Goal: Task Accomplishment & Management: Manage account settings

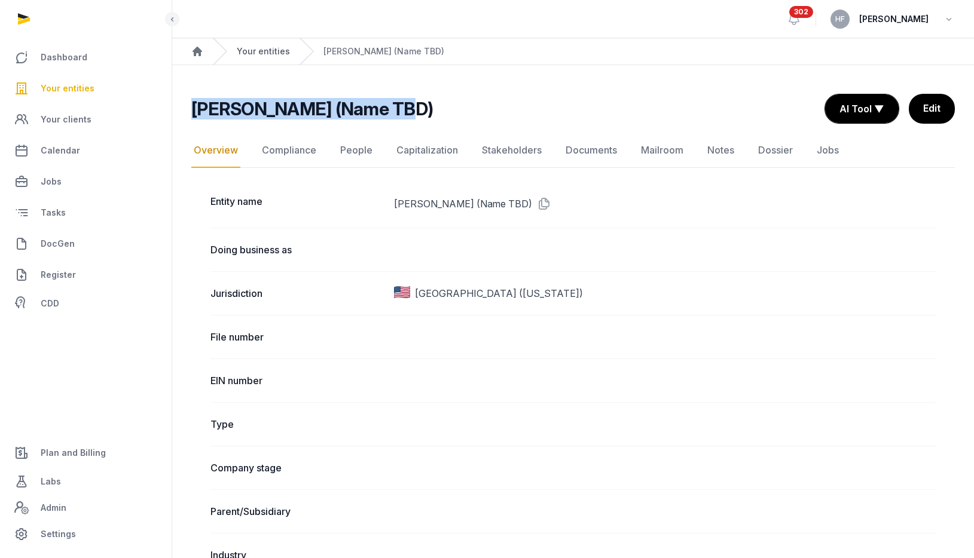
click at [282, 51] on link "Your entities" at bounding box center [263, 51] width 53 height 12
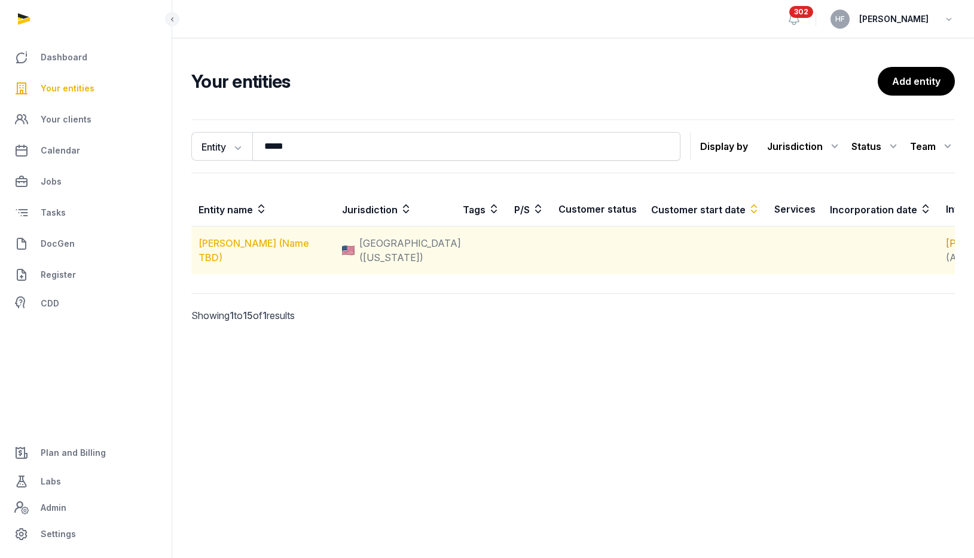
click at [292, 255] on link "[PERSON_NAME] (Name TBD)" at bounding box center [253, 250] width 111 height 26
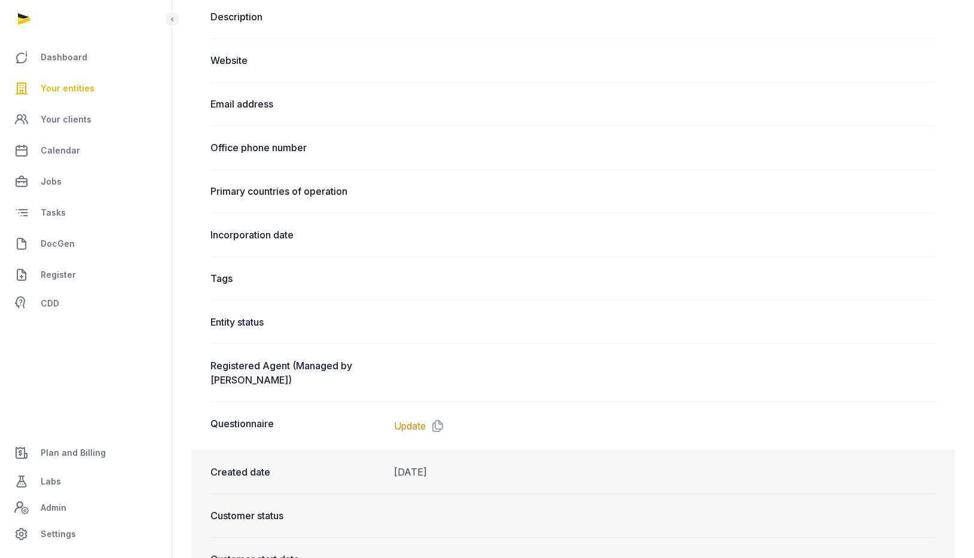
scroll to position [606, 0]
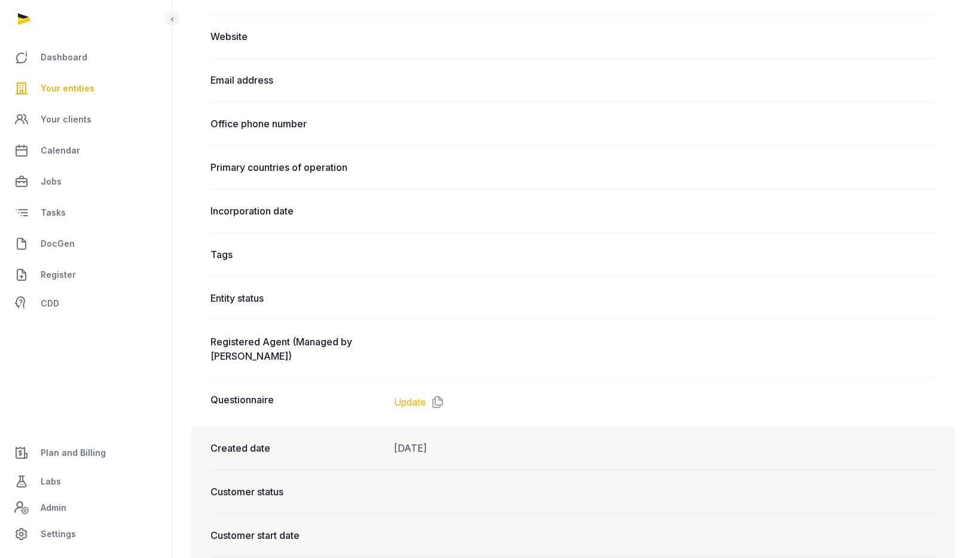
click at [420, 402] on link "Update" at bounding box center [410, 402] width 32 height 14
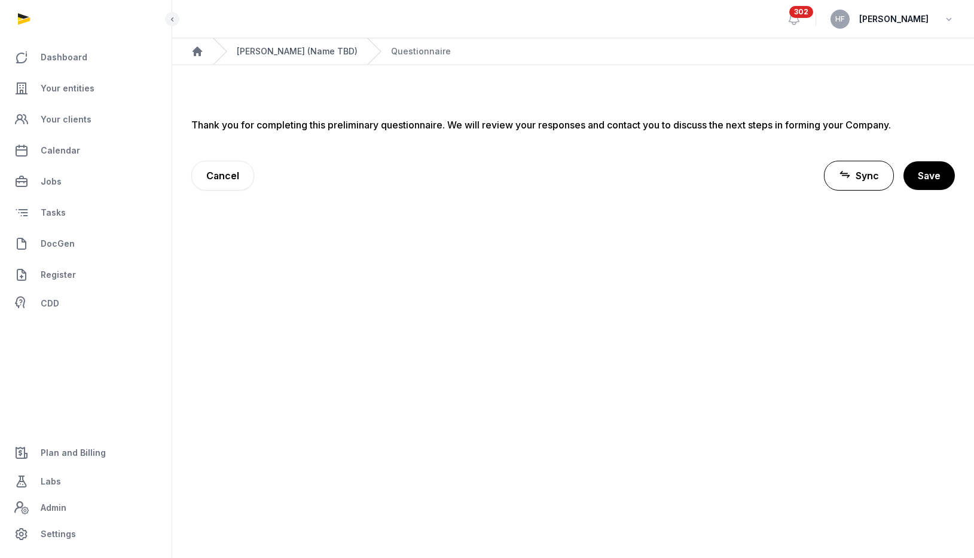
click at [281, 54] on link "[PERSON_NAME] (Name TBD)" at bounding box center [297, 51] width 121 height 12
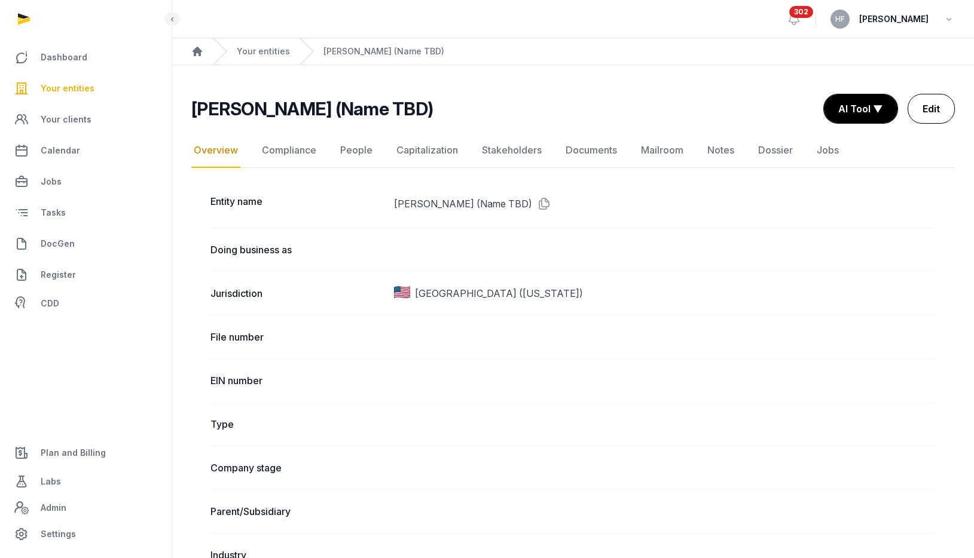
click at [932, 108] on link "Edit" at bounding box center [930, 109] width 47 height 30
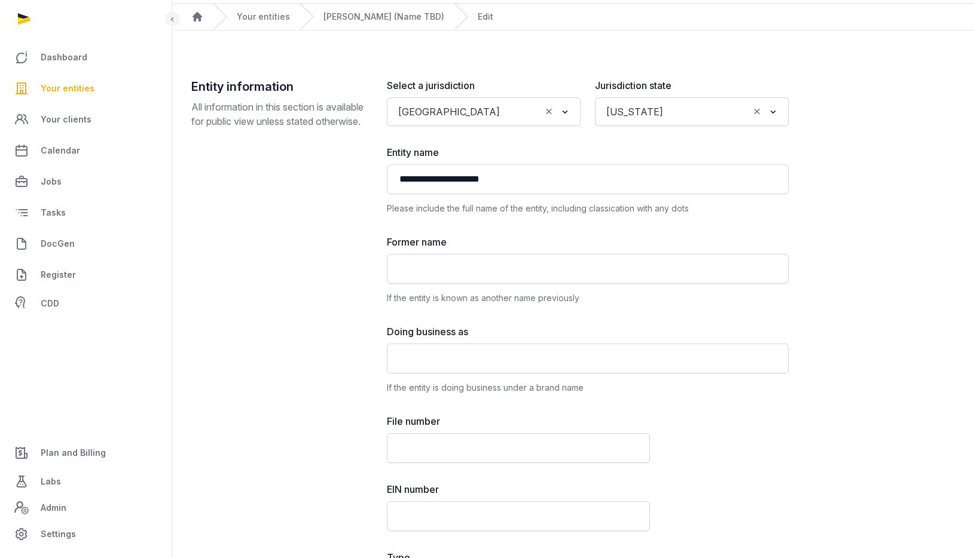
scroll to position [36, 0]
click at [681, 110] on input "Search for option" at bounding box center [708, 110] width 80 height 17
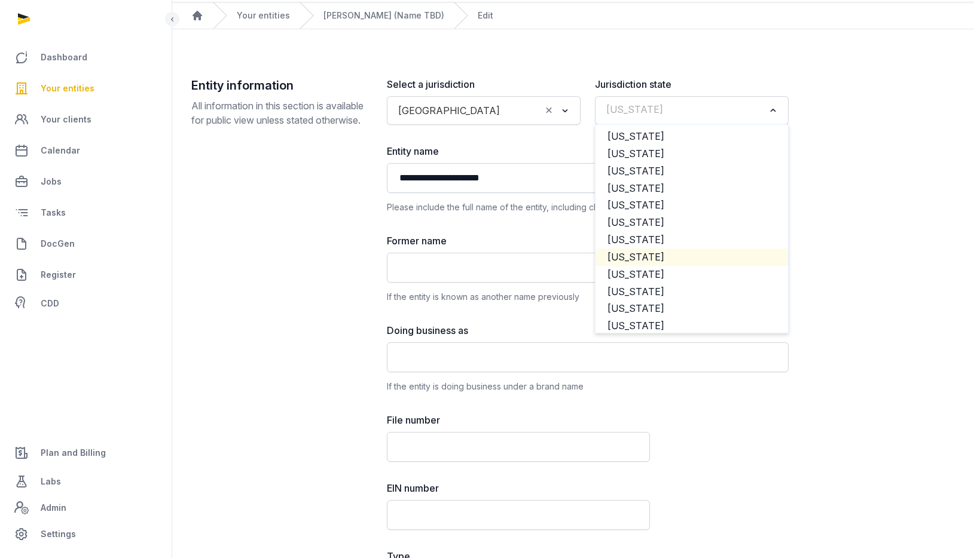
click at [651, 257] on li "[US_STATE]" at bounding box center [691, 257] width 192 height 17
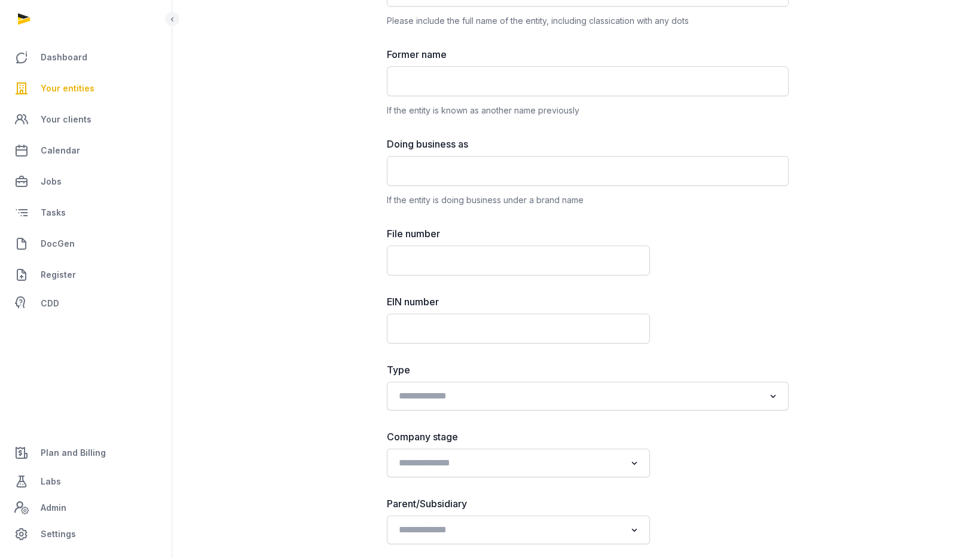
scroll to position [234, 0]
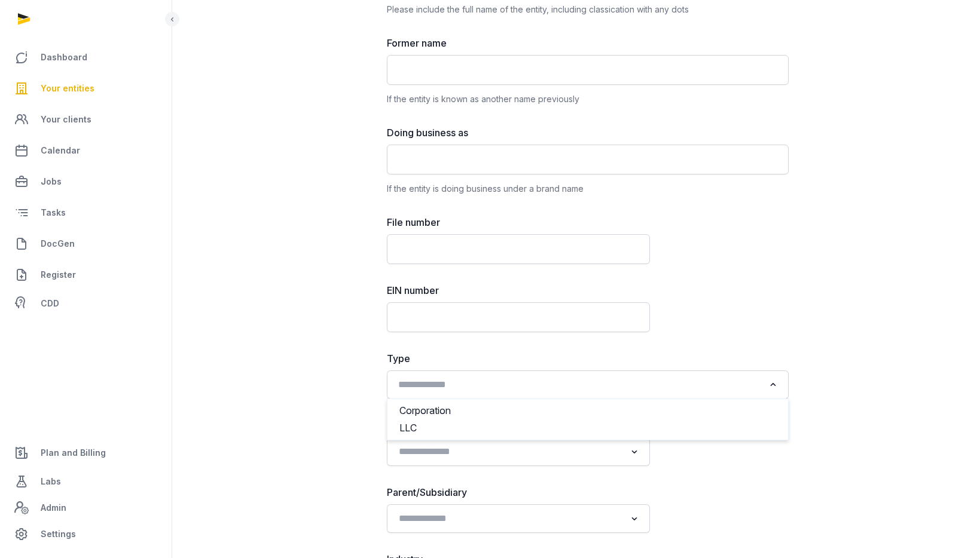
click at [512, 377] on input "Search for option" at bounding box center [579, 385] width 370 height 17
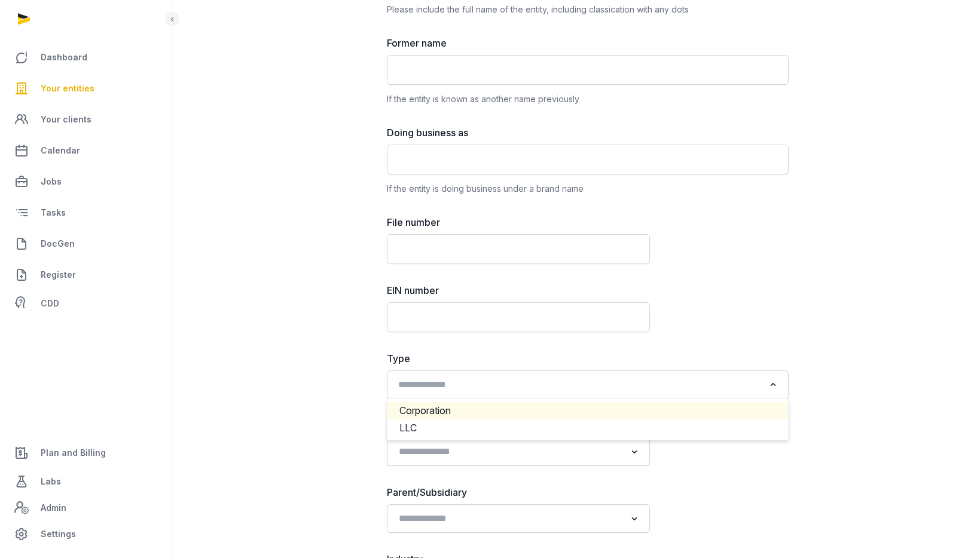
click at [473, 414] on li "Corporation" at bounding box center [587, 410] width 400 height 17
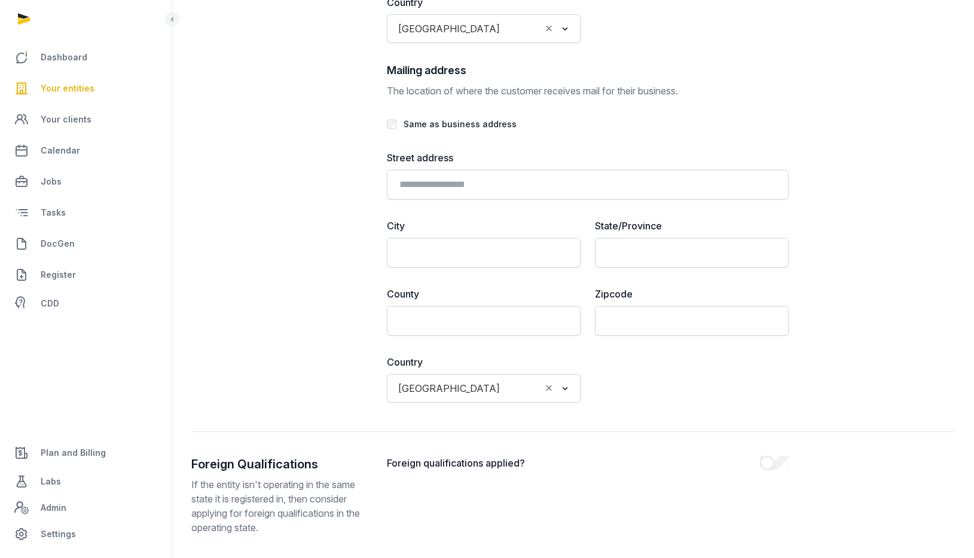
scroll to position [2762, 0]
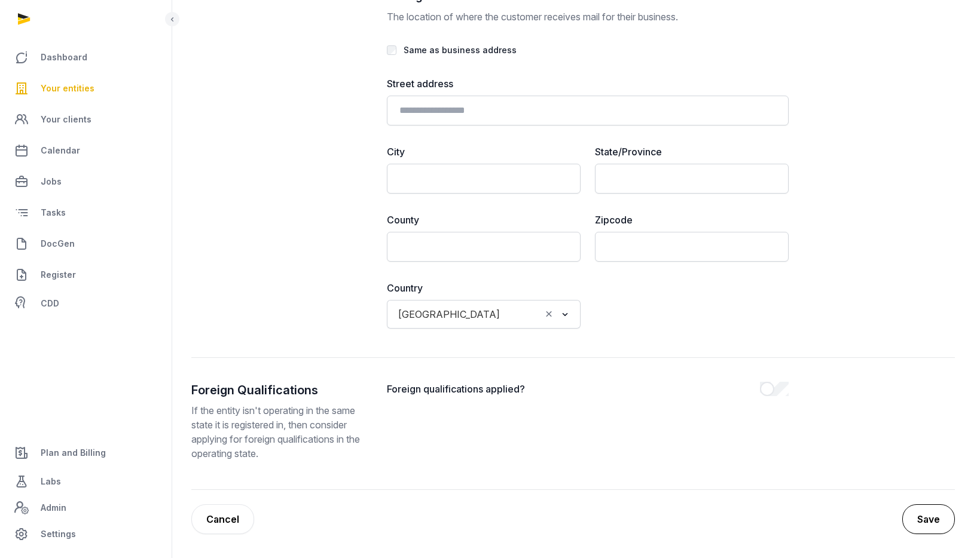
click at [919, 518] on button "Save" at bounding box center [928, 519] width 53 height 30
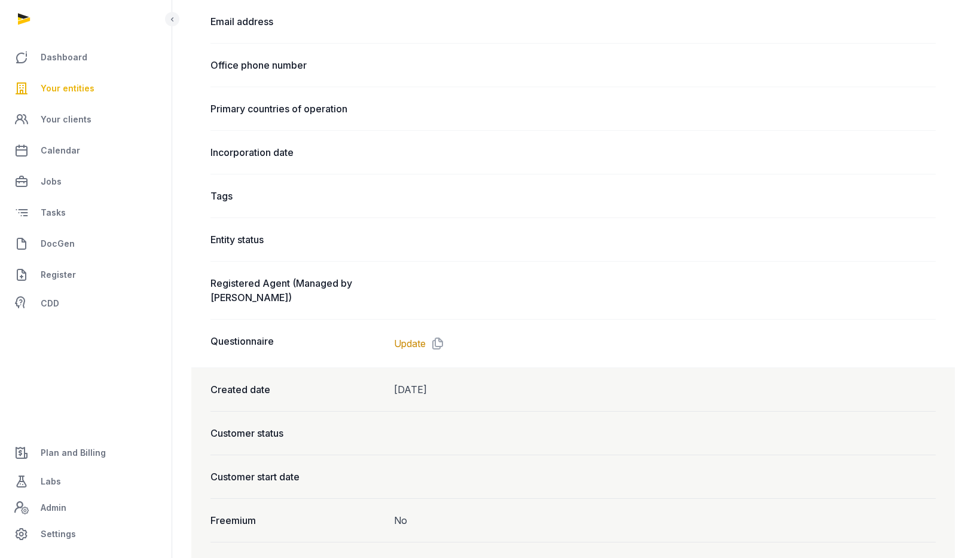
scroll to position [731, 0]
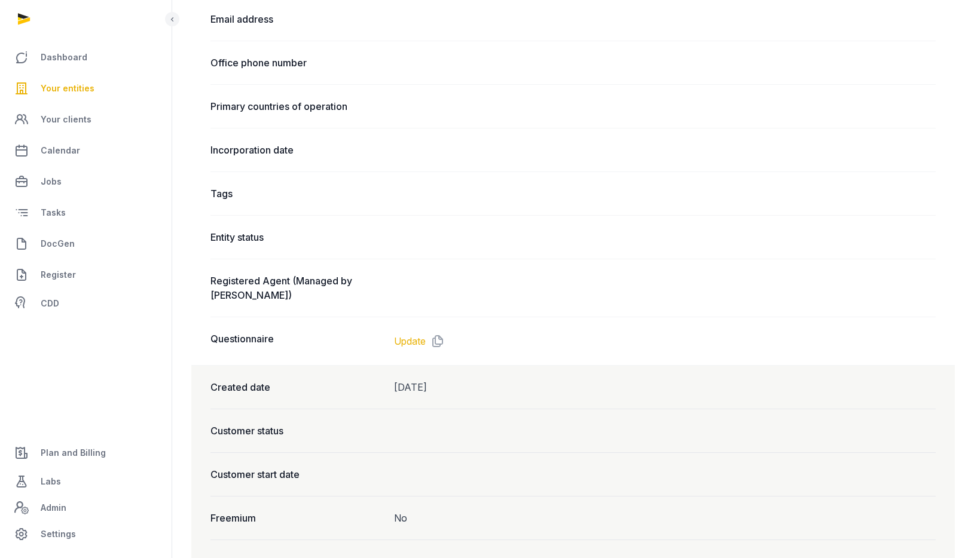
click at [407, 341] on link "Update" at bounding box center [410, 341] width 32 height 14
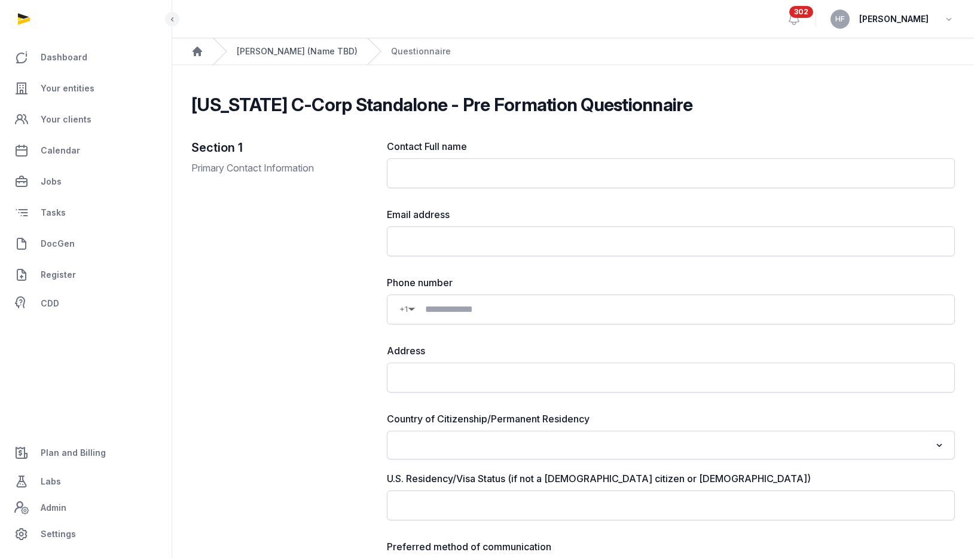
click at [284, 46] on link "[PERSON_NAME] (Name TBD)" at bounding box center [297, 51] width 121 height 12
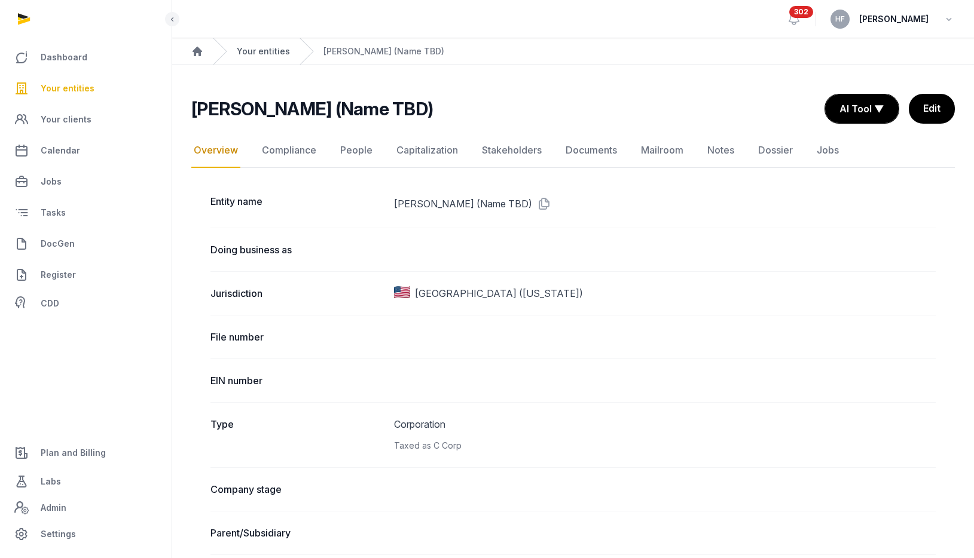
click at [269, 54] on link "Your entities" at bounding box center [263, 51] width 53 height 12
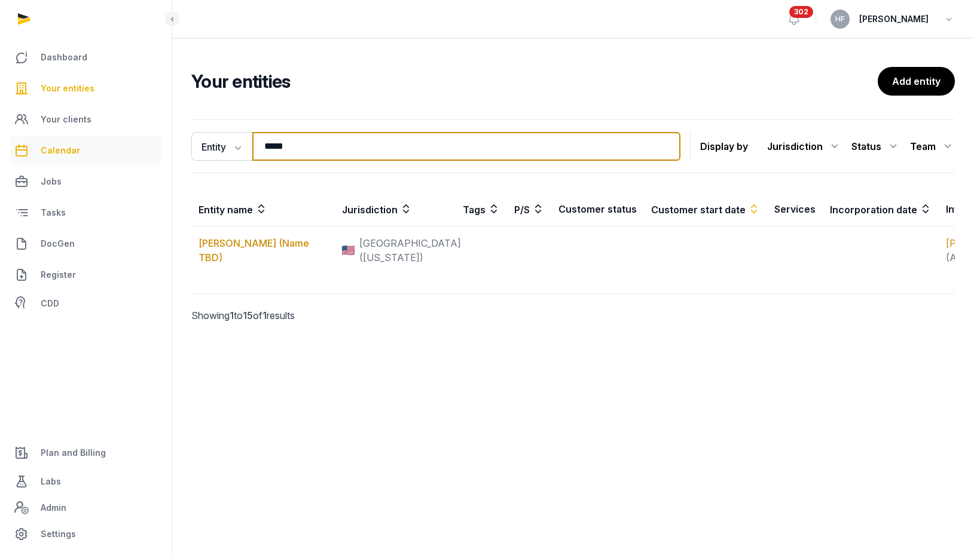
drag, startPoint x: 321, startPoint y: 146, endPoint x: 51, endPoint y: 151, distance: 270.2
click at [83, 146] on div "Dashboard Your entities Your clients Calendar Jobs Tasks DocGen Register CDD Pl…" at bounding box center [487, 279] width 974 height 558
type input "*****"
drag, startPoint x: 304, startPoint y: 148, endPoint x: 227, endPoint y: 143, distance: 77.3
click at [227, 143] on div "Entity Entity People Tags Services ***** Search" at bounding box center [435, 146] width 489 height 29
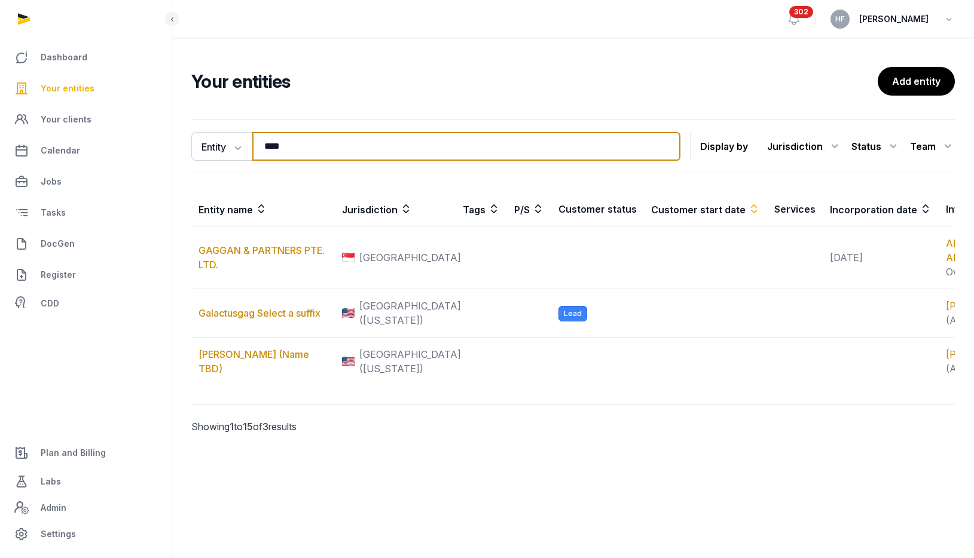
type input "*****"
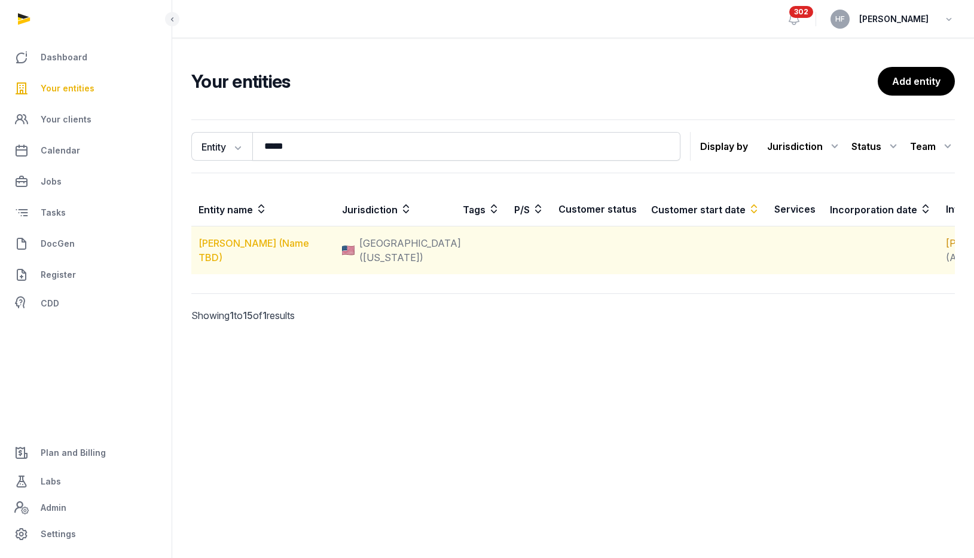
click at [283, 262] on link "[PERSON_NAME] (Name TBD)" at bounding box center [253, 250] width 111 height 26
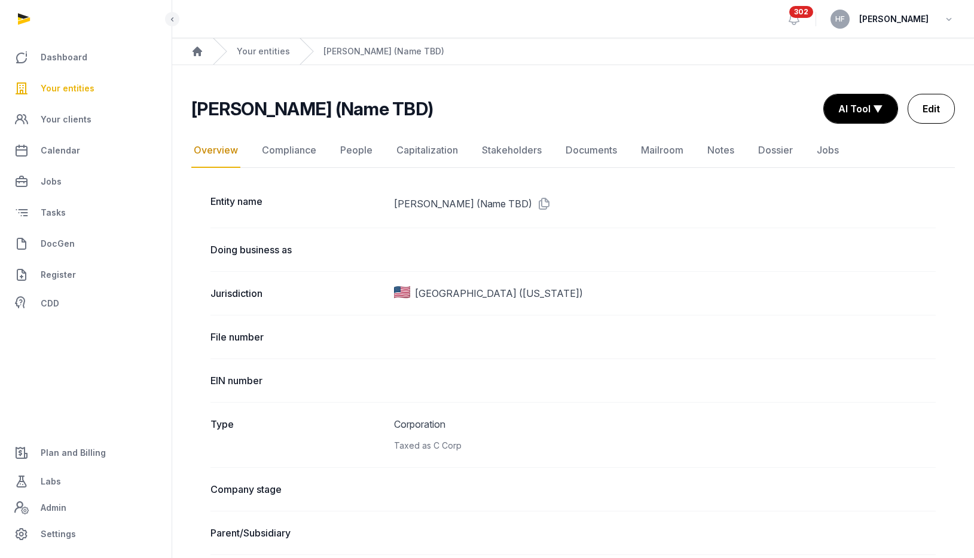
click at [942, 105] on link "Edit" at bounding box center [930, 109] width 47 height 30
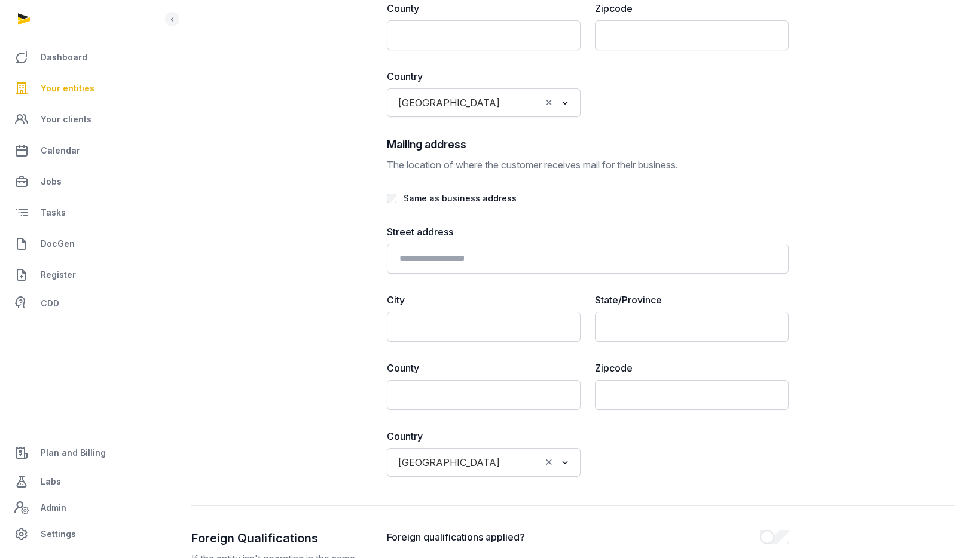
scroll to position [2762, 0]
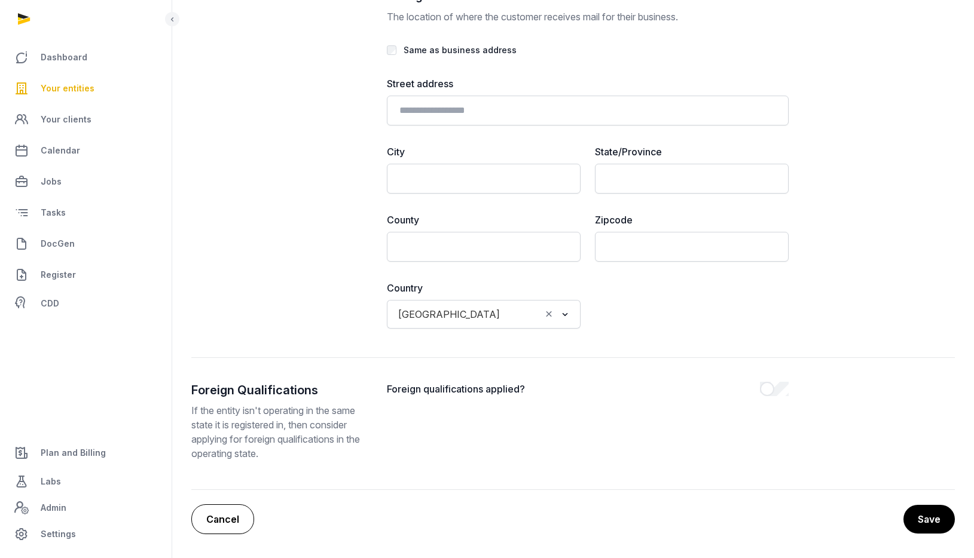
click at [237, 527] on link "Cancel" at bounding box center [222, 519] width 63 height 30
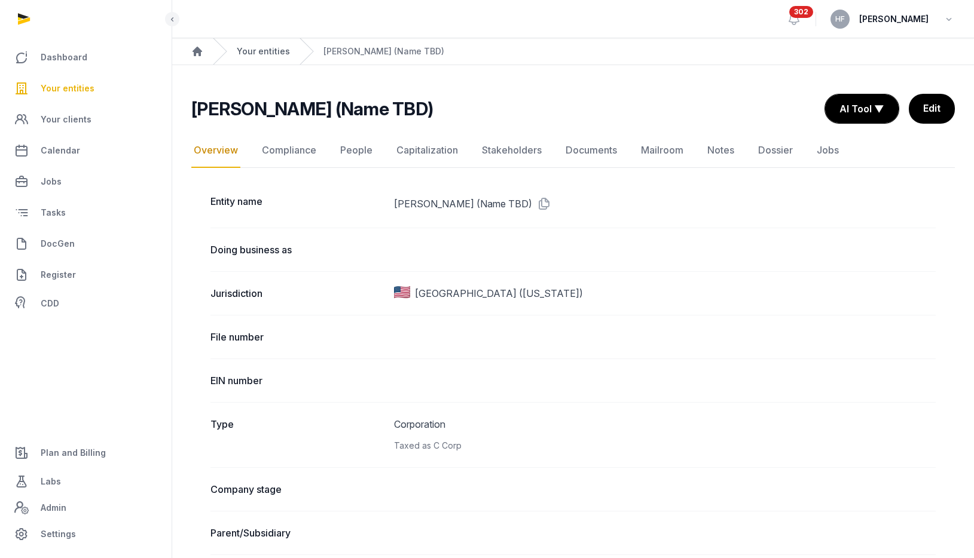
click at [267, 52] on link "Your entities" at bounding box center [263, 51] width 53 height 12
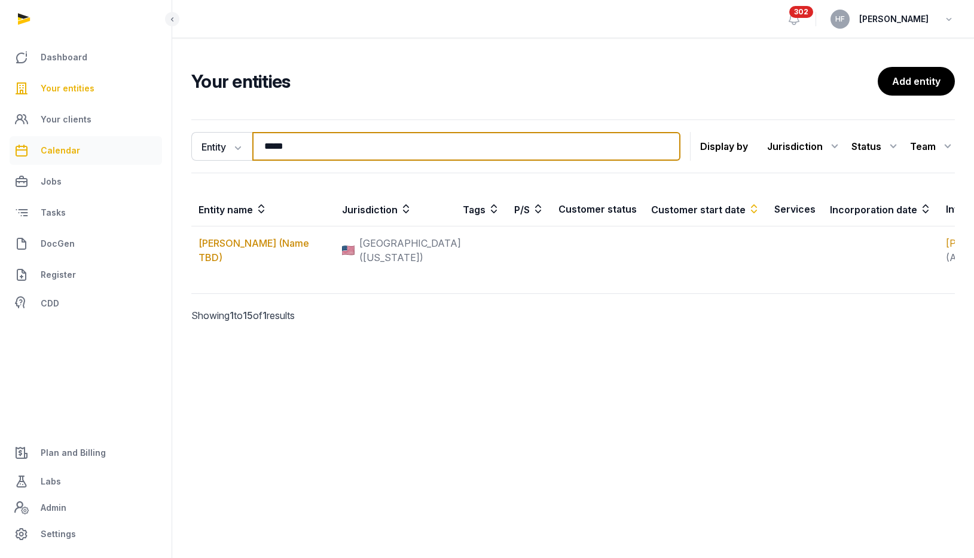
drag, startPoint x: 311, startPoint y: 152, endPoint x: 72, endPoint y: 146, distance: 239.1
click at [72, 146] on div "Dashboard Your entities Your clients Calendar Jobs Tasks DocGen Register CDD Pl…" at bounding box center [487, 279] width 974 height 558
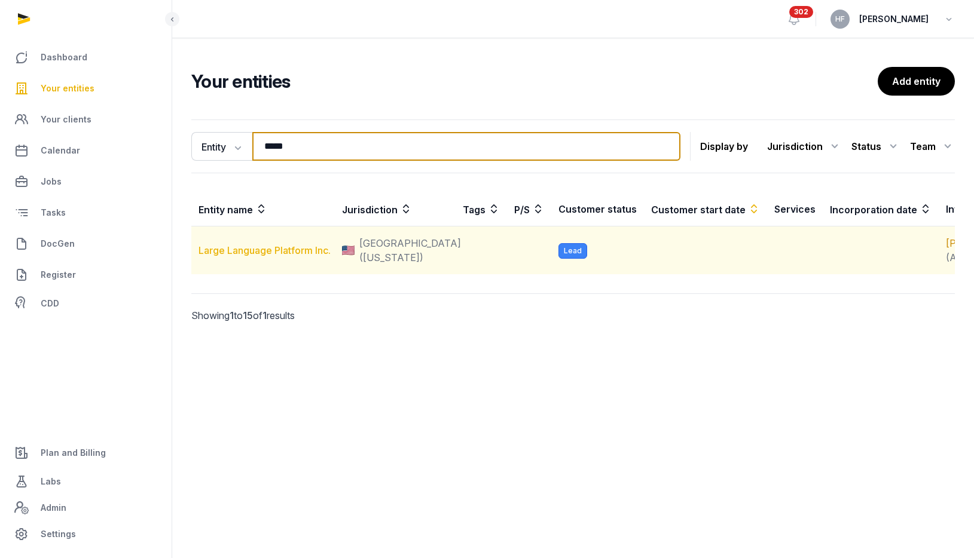
type input "*****"
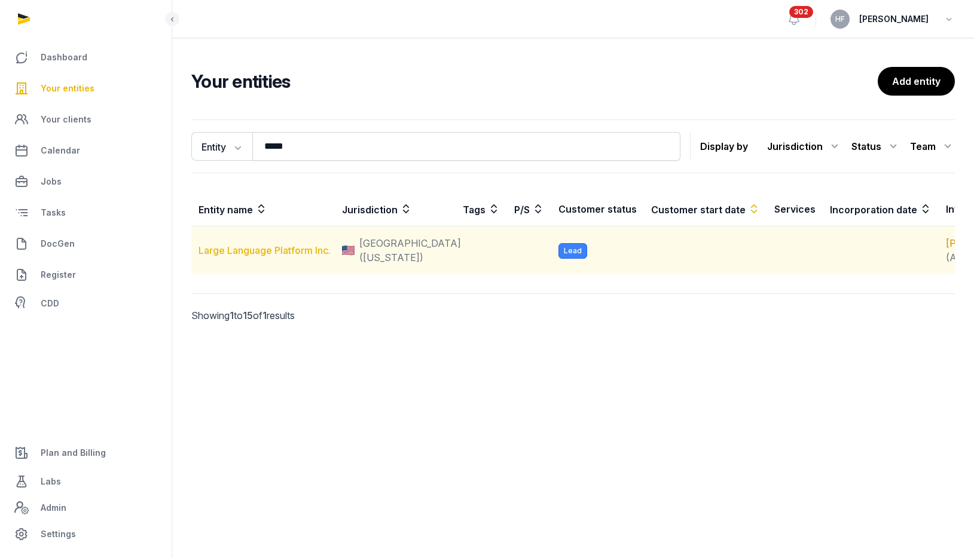
click at [276, 256] on link "Large Language Platform Inc." at bounding box center [264, 250] width 132 height 12
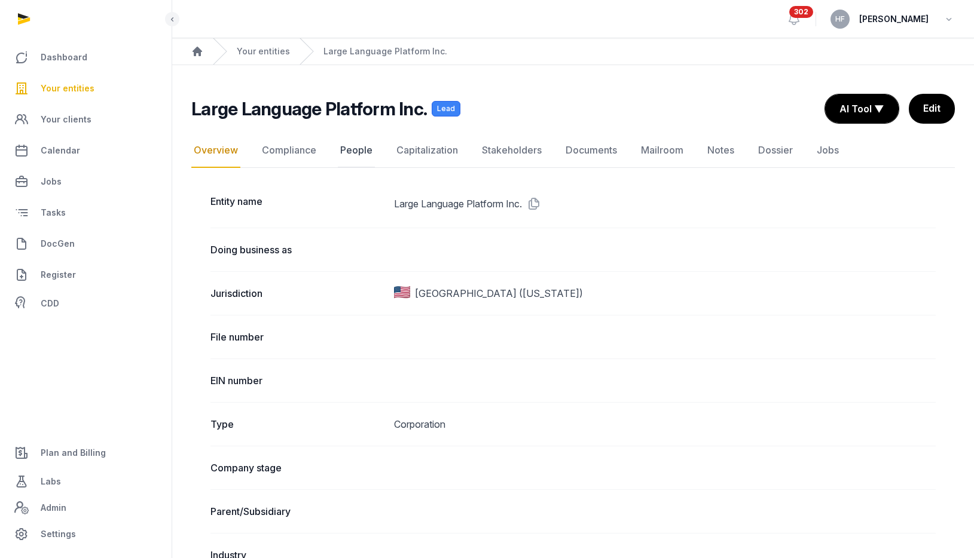
click at [357, 148] on link "People" at bounding box center [356, 150] width 37 height 35
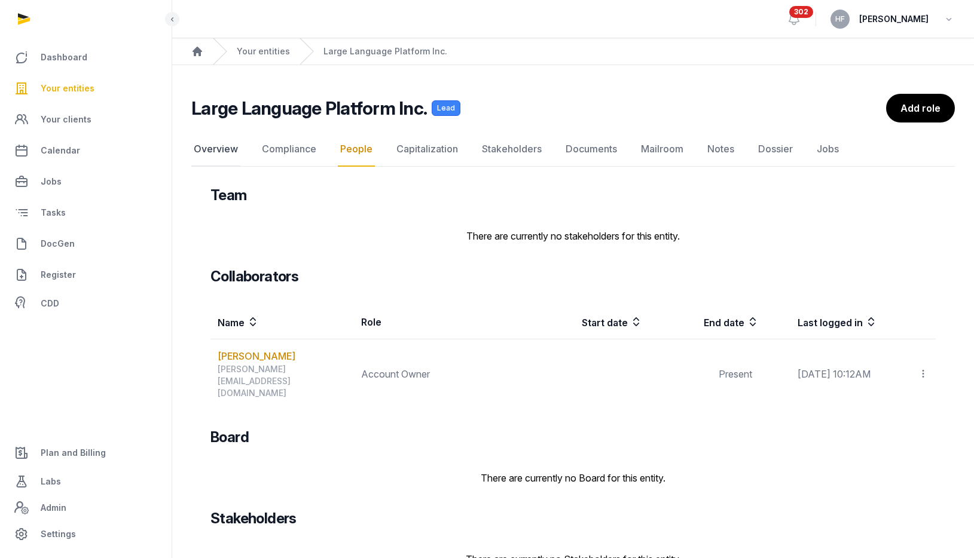
click at [214, 151] on link "Overview" at bounding box center [215, 149] width 49 height 35
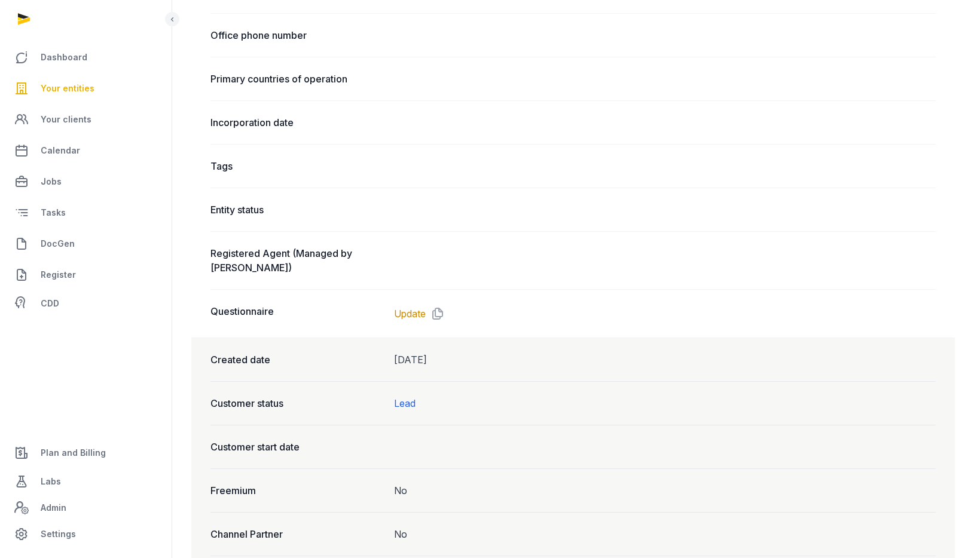
scroll to position [703, 0]
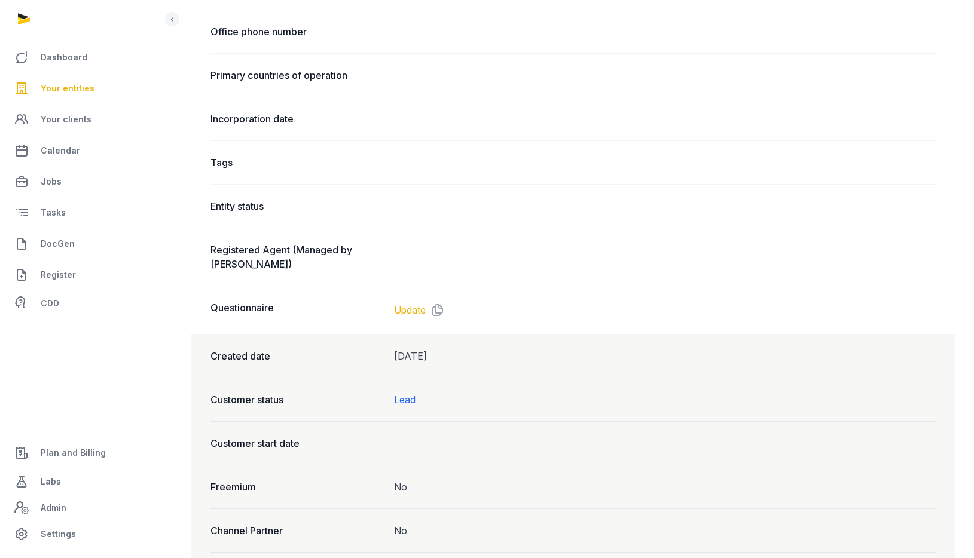
click at [417, 313] on link "Update" at bounding box center [410, 310] width 32 height 14
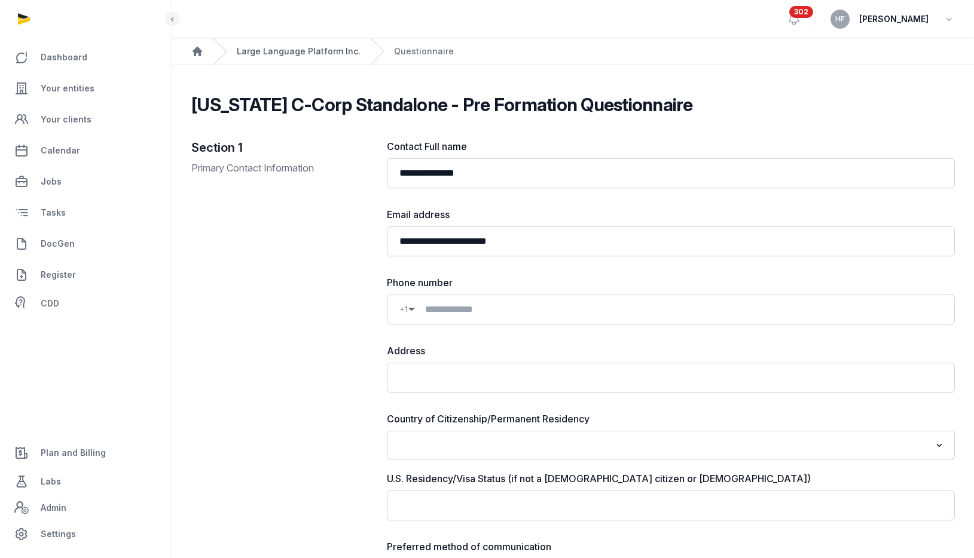
click at [309, 50] on link "Large Language Platform Inc." at bounding box center [299, 51] width 124 height 12
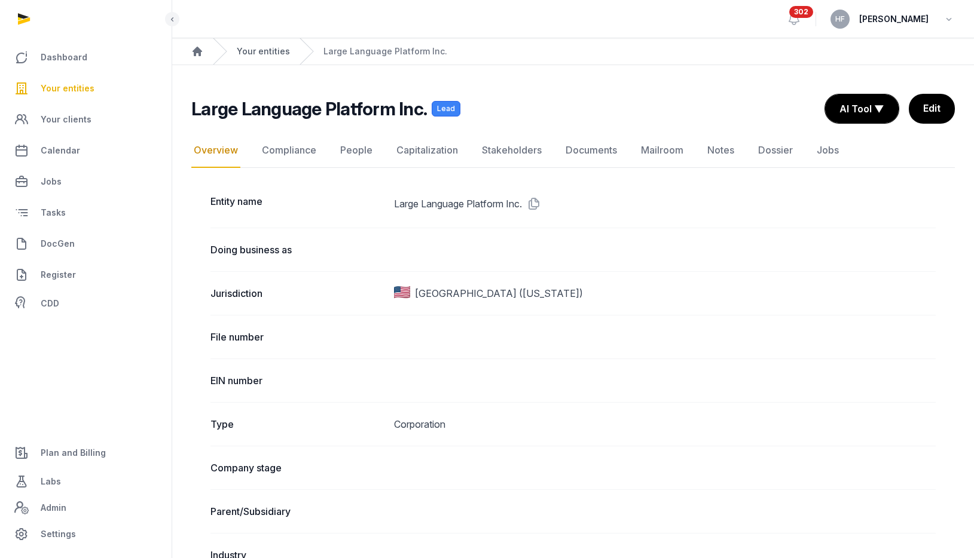
click at [268, 53] on link "Your entities" at bounding box center [263, 51] width 53 height 12
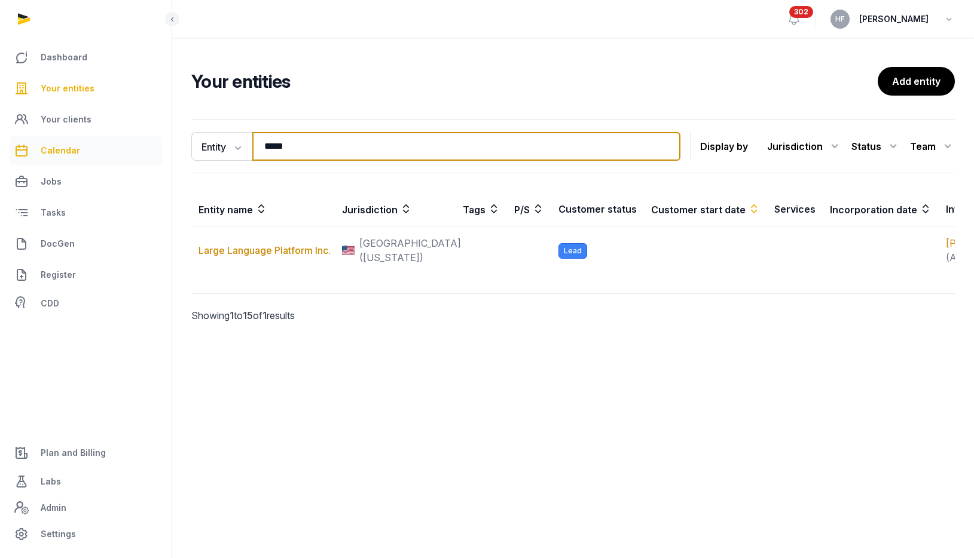
drag, startPoint x: 320, startPoint y: 150, endPoint x: 120, endPoint y: 149, distance: 199.6
click at [120, 149] on div "Dashboard Your entities Your clients Calendar Jobs Tasks DocGen Register CDD Pl…" at bounding box center [487, 279] width 974 height 558
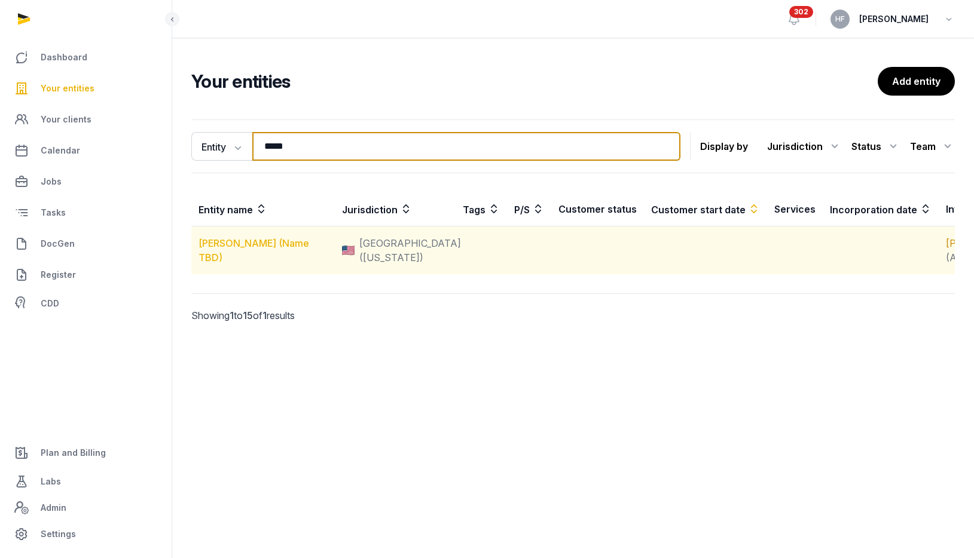
type input "*****"
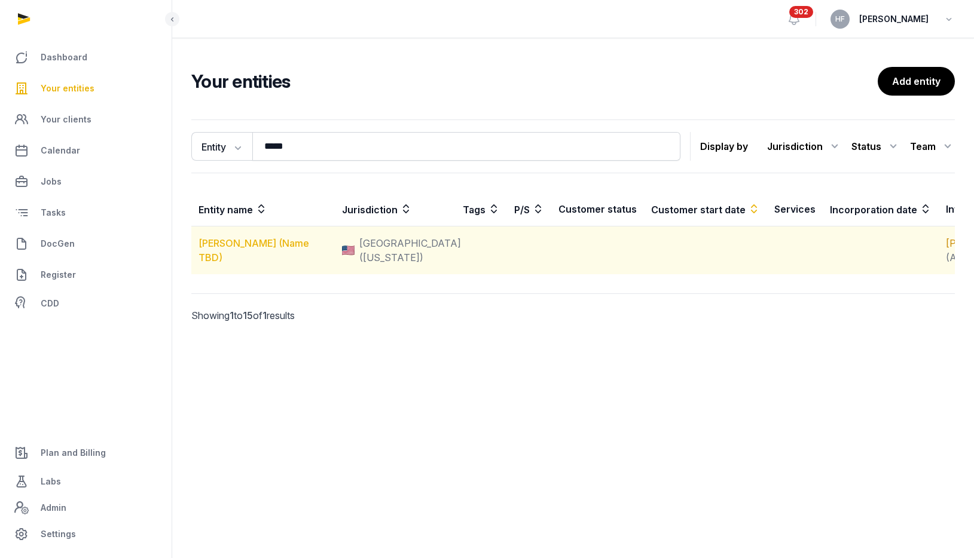
click at [260, 262] on link "[PERSON_NAME] (Name TBD)" at bounding box center [253, 250] width 111 height 26
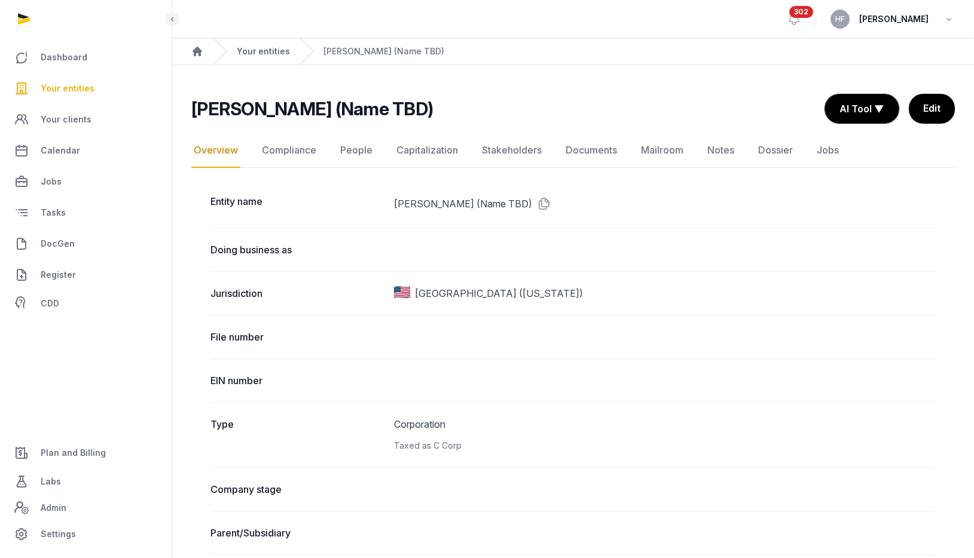
click at [267, 52] on link "Your entities" at bounding box center [263, 51] width 53 height 12
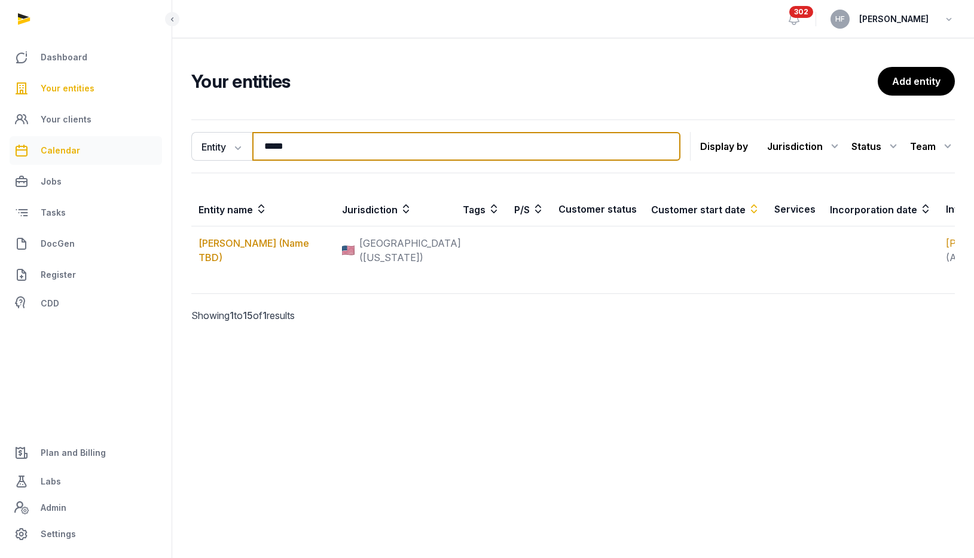
drag, startPoint x: 297, startPoint y: 148, endPoint x: 141, endPoint y: 147, distance: 156.0
click at [157, 148] on div "Dashboard Your entities Your clients Calendar Jobs Tasks DocGen Register CDD Pl…" at bounding box center [487, 279] width 974 height 558
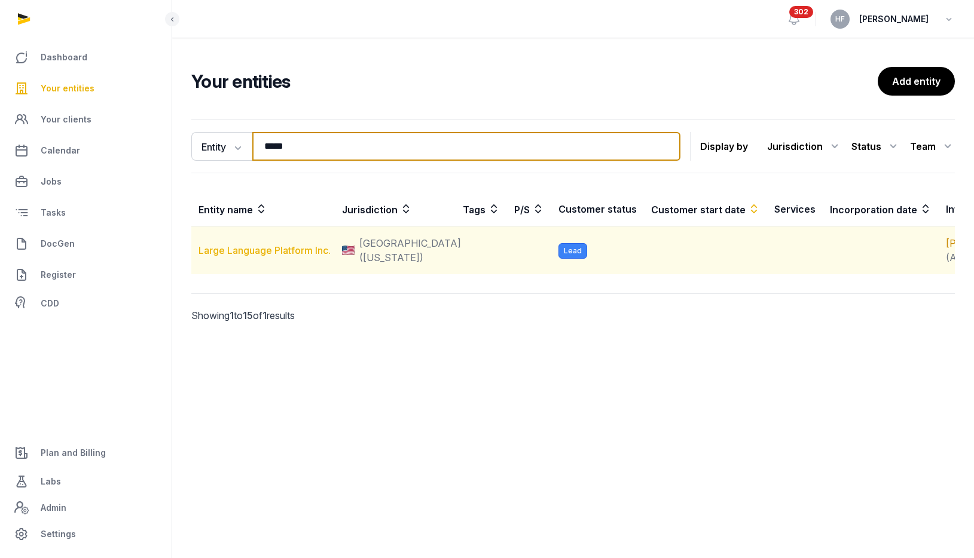
type input "*****"
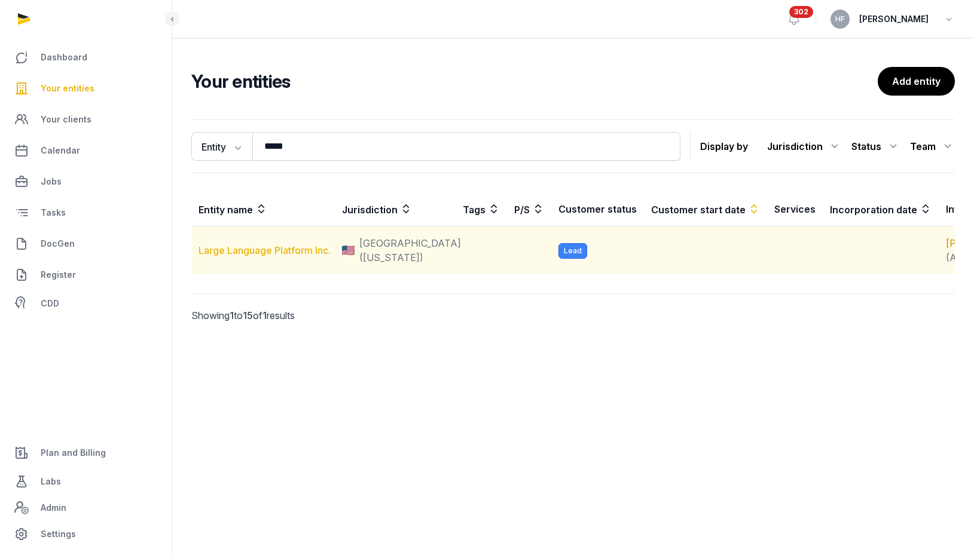
click at [274, 251] on link "Large Language Platform Inc." at bounding box center [264, 250] width 132 height 12
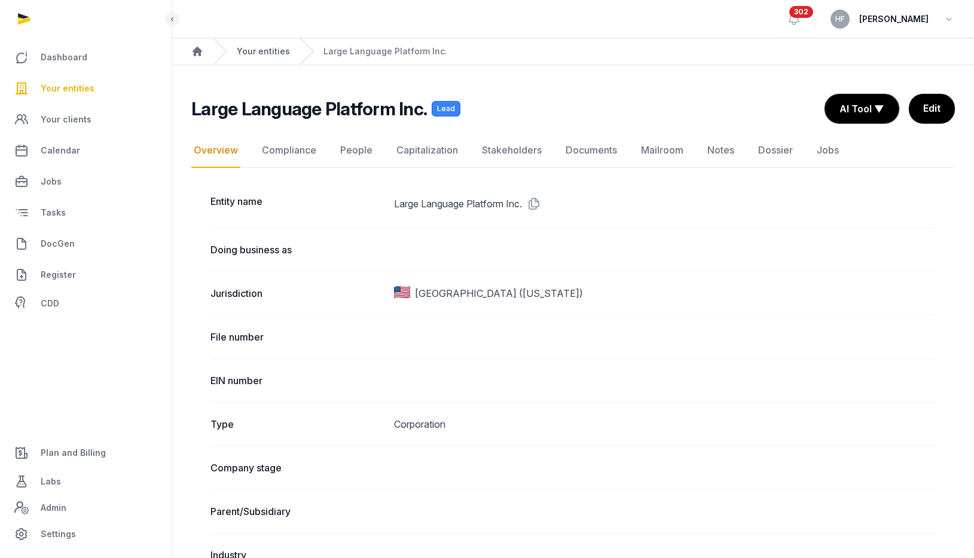
click at [279, 50] on link "Your entities" at bounding box center [263, 51] width 53 height 12
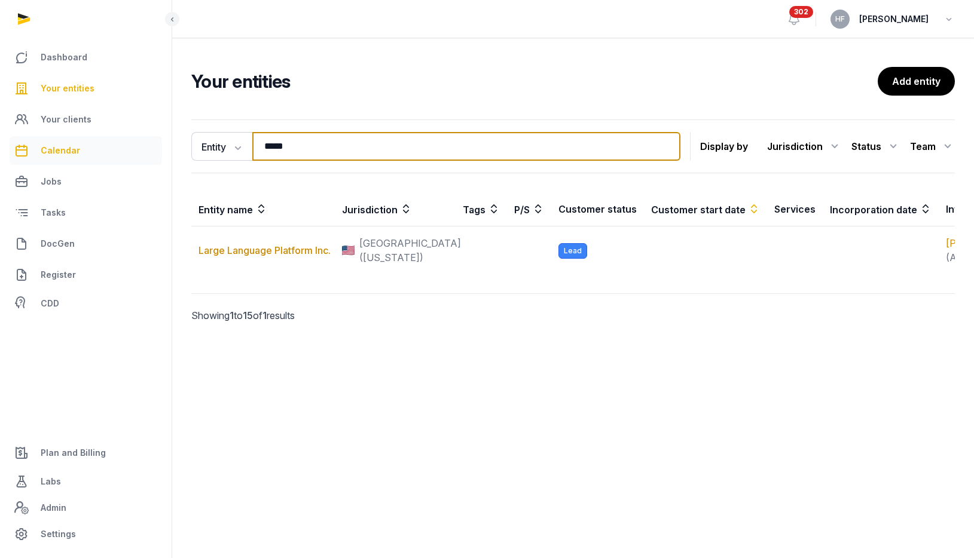
drag, startPoint x: 308, startPoint y: 150, endPoint x: 145, endPoint y: 136, distance: 163.2
click at [161, 136] on div "Dashboard Your entities Your clients Calendar Jobs Tasks DocGen Register CDD Pl…" at bounding box center [487, 279] width 974 height 558
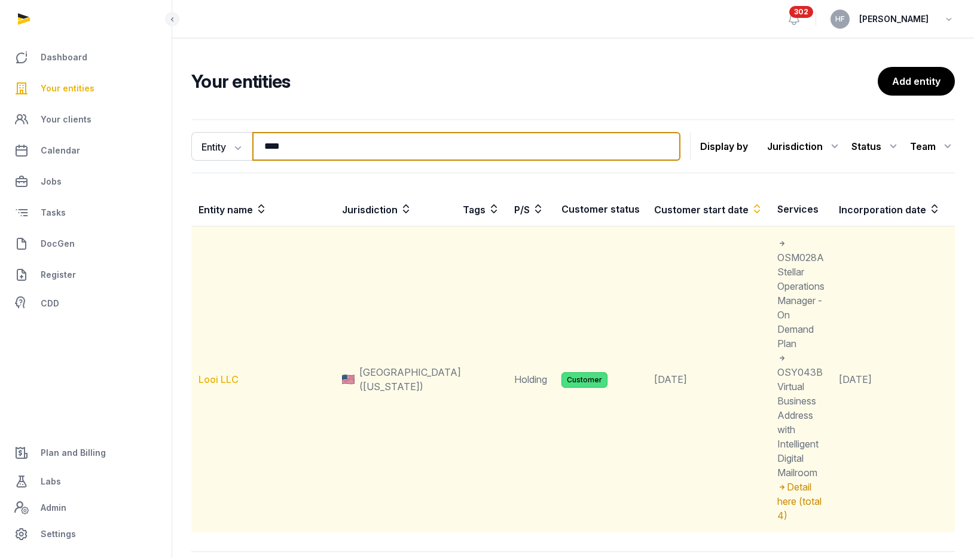
type input "****"
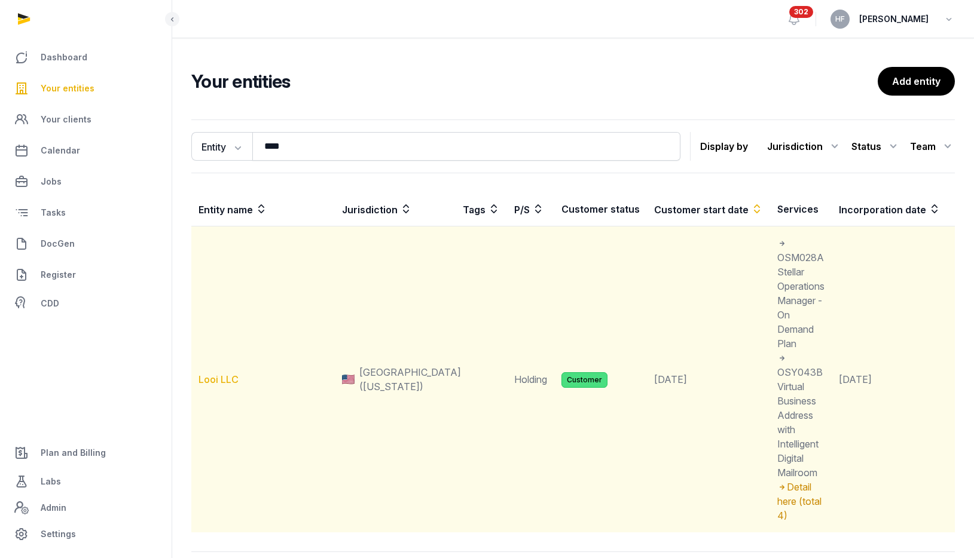
click at [231, 375] on link "Looi LLC" at bounding box center [218, 380] width 40 height 12
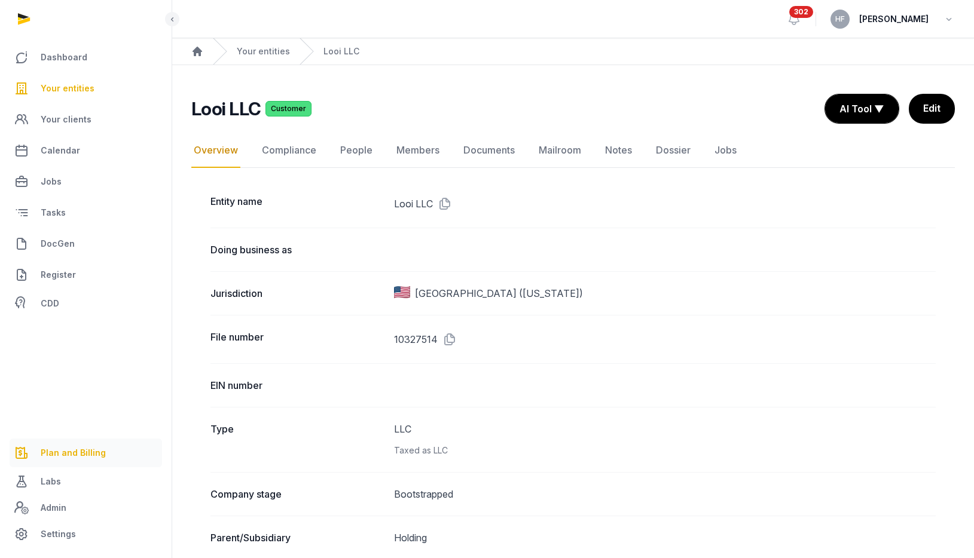
click at [74, 451] on span "Plan and Billing" at bounding box center [73, 453] width 65 height 14
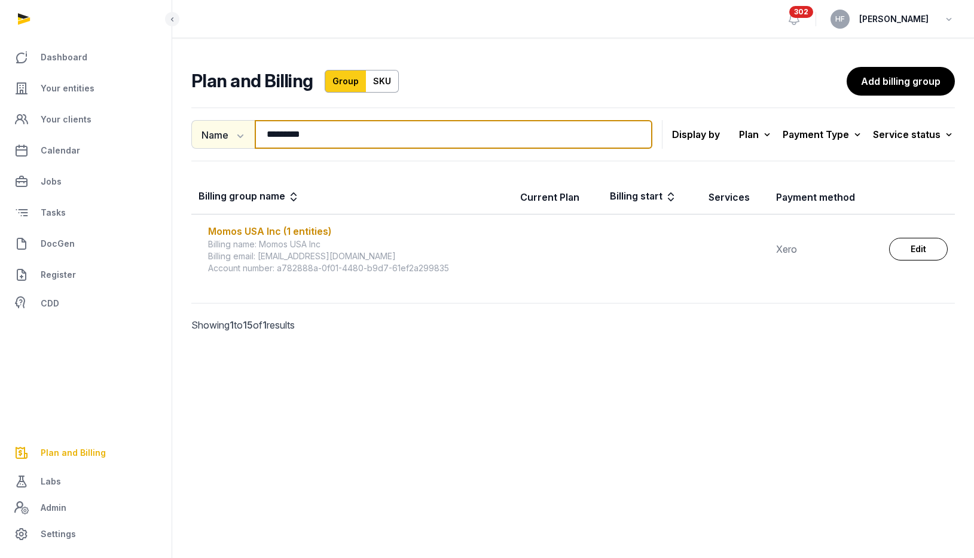
drag, startPoint x: 335, startPoint y: 134, endPoint x: 227, endPoint y: 134, distance: 108.2
click at [227, 134] on div "Name Name Email ********* Search" at bounding box center [421, 134] width 461 height 29
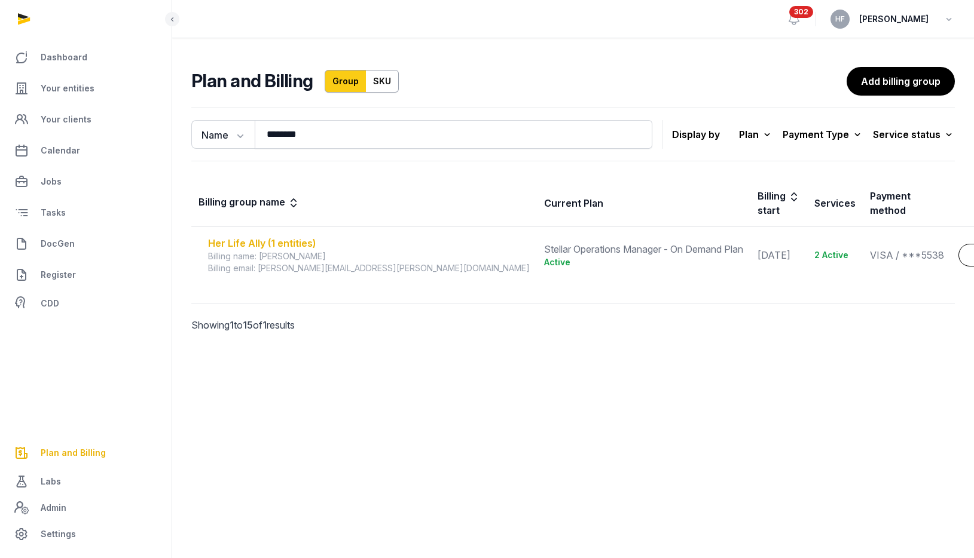
click at [303, 236] on div "Her Life Ally (1 entities)" at bounding box center [369, 243] width 322 height 14
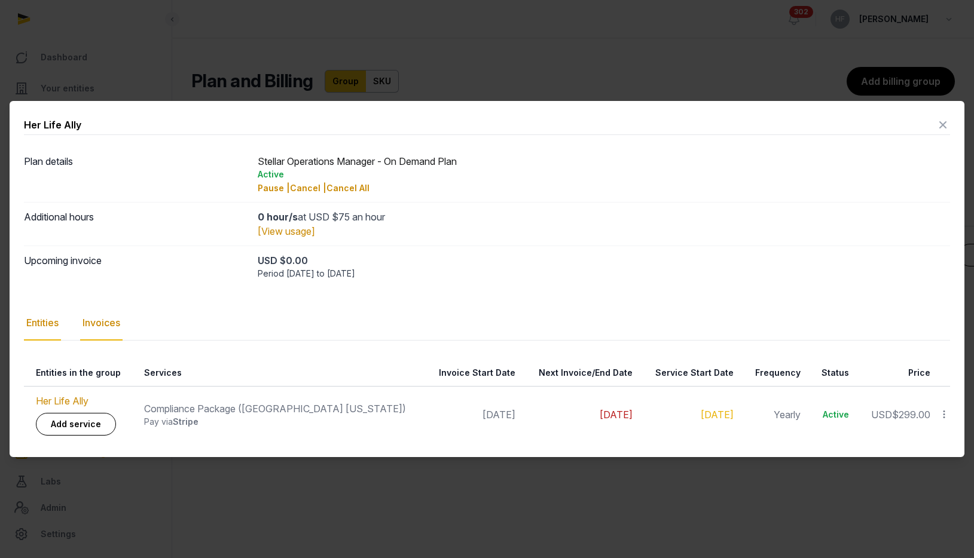
click at [119, 322] on div "Invoices" at bounding box center [101, 323] width 42 height 35
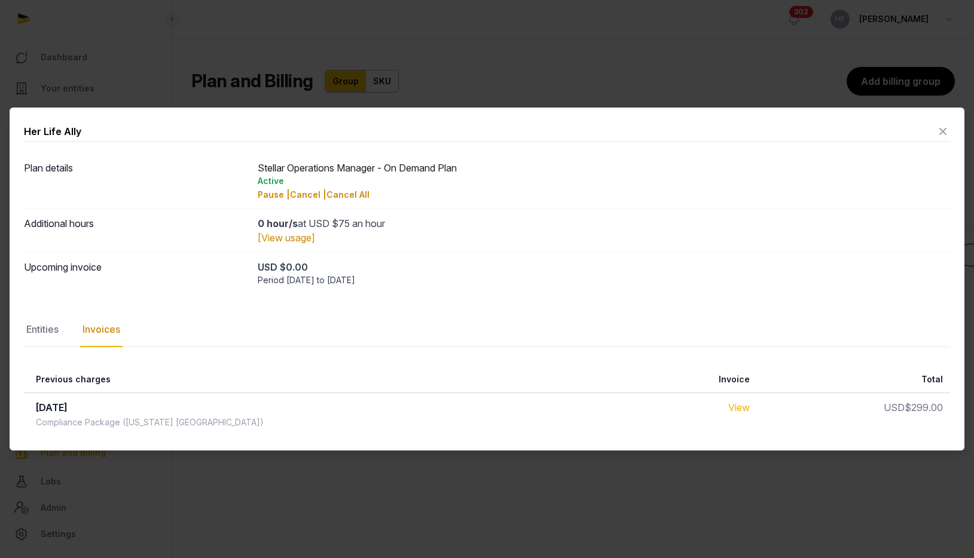
click at [728, 408] on link "View" at bounding box center [739, 408] width 22 height 12
click at [941, 131] on icon at bounding box center [942, 131] width 14 height 19
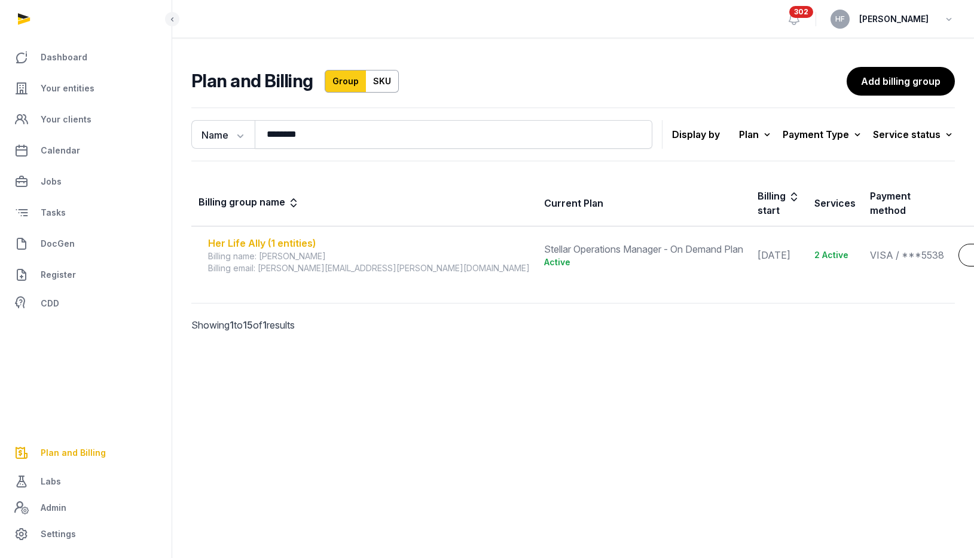
click at [302, 236] on div "Her Life Ally (1 entities)" at bounding box center [369, 243] width 322 height 14
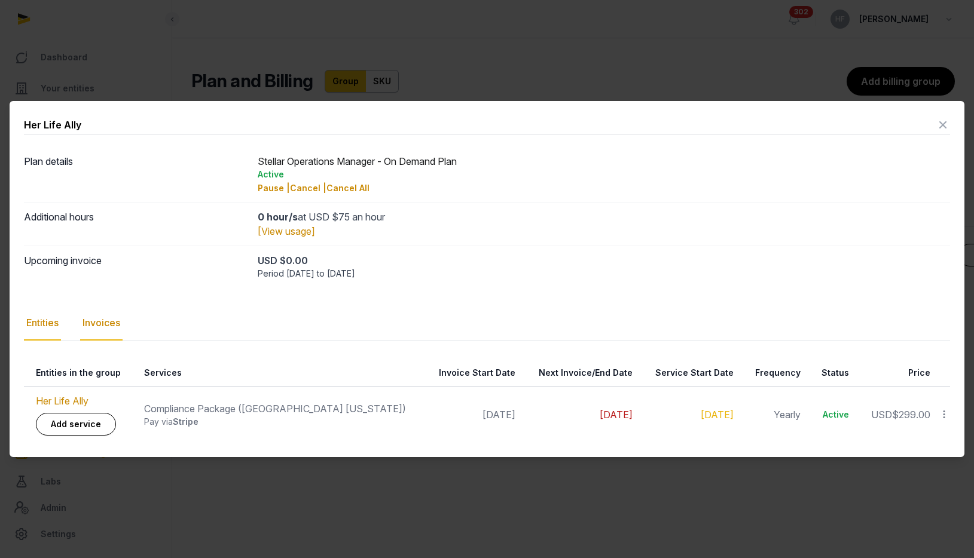
click at [108, 322] on div "Invoices" at bounding box center [101, 323] width 42 height 35
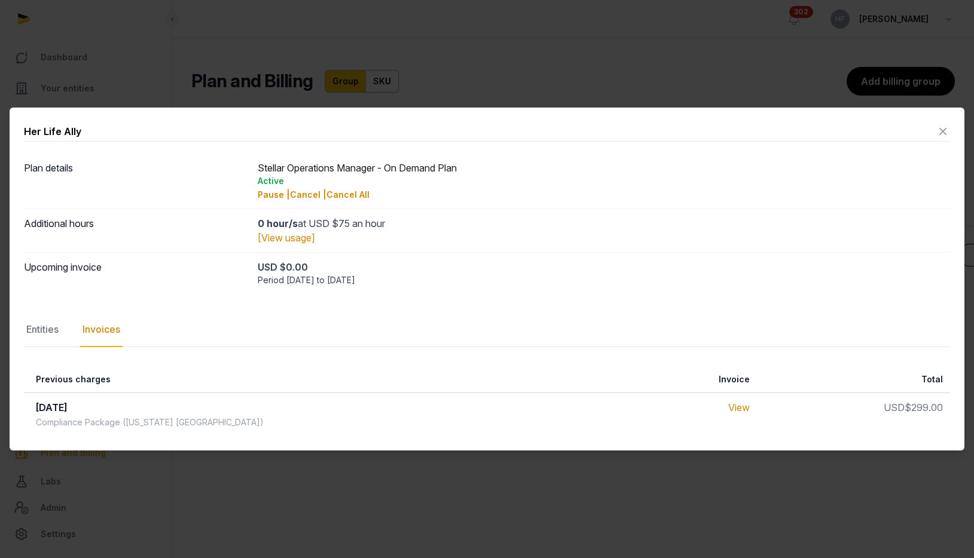
click at [942, 127] on icon at bounding box center [942, 131] width 14 height 19
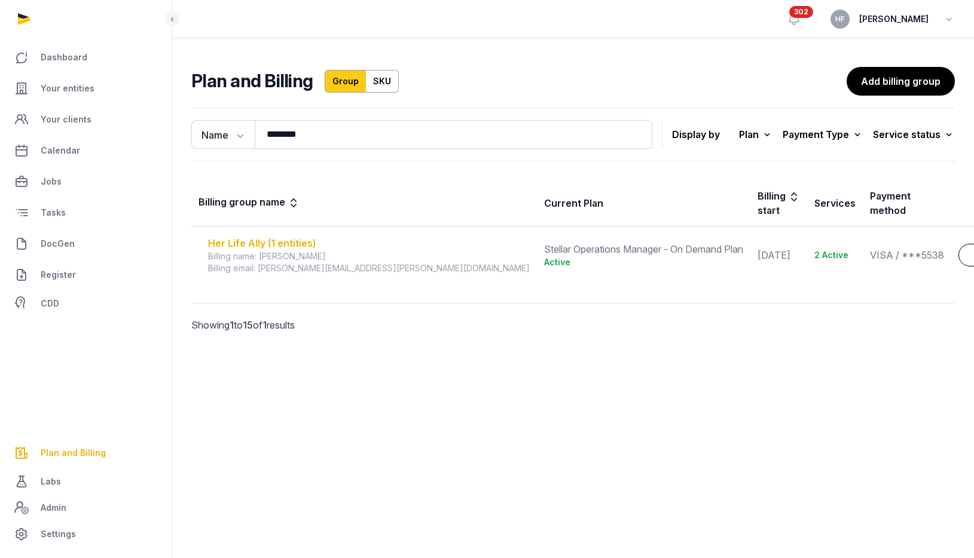
click at [300, 236] on div "Her Life Ally (1 entities)" at bounding box center [369, 243] width 322 height 14
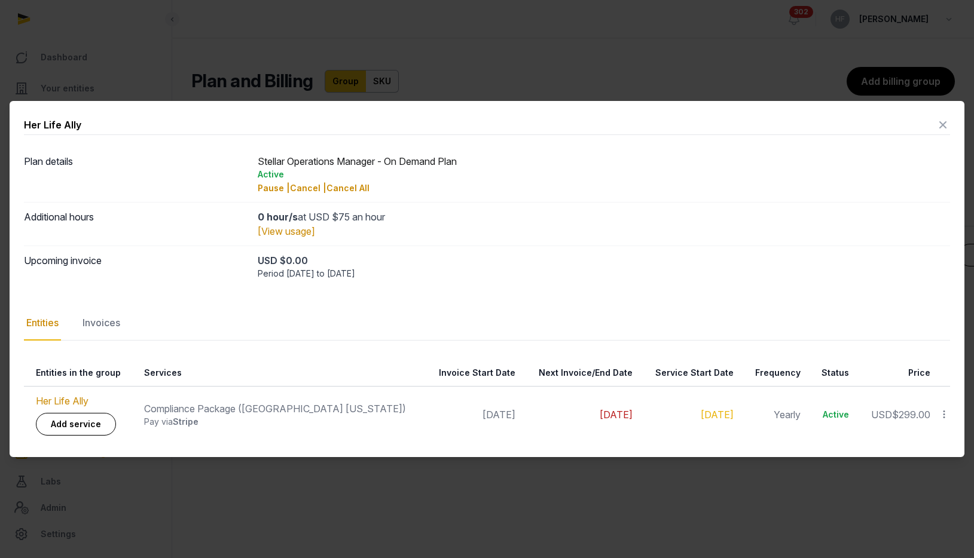
click at [941, 125] on icon at bounding box center [942, 124] width 14 height 19
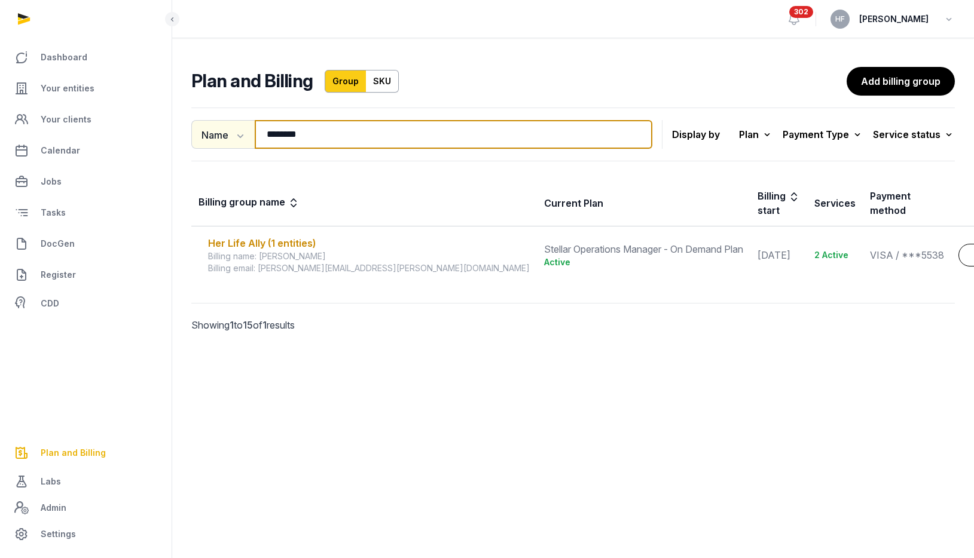
drag, startPoint x: 312, startPoint y: 133, endPoint x: 231, endPoint y: 130, distance: 80.7
click at [237, 130] on div "Name Name Email ******** Search" at bounding box center [421, 134] width 461 height 29
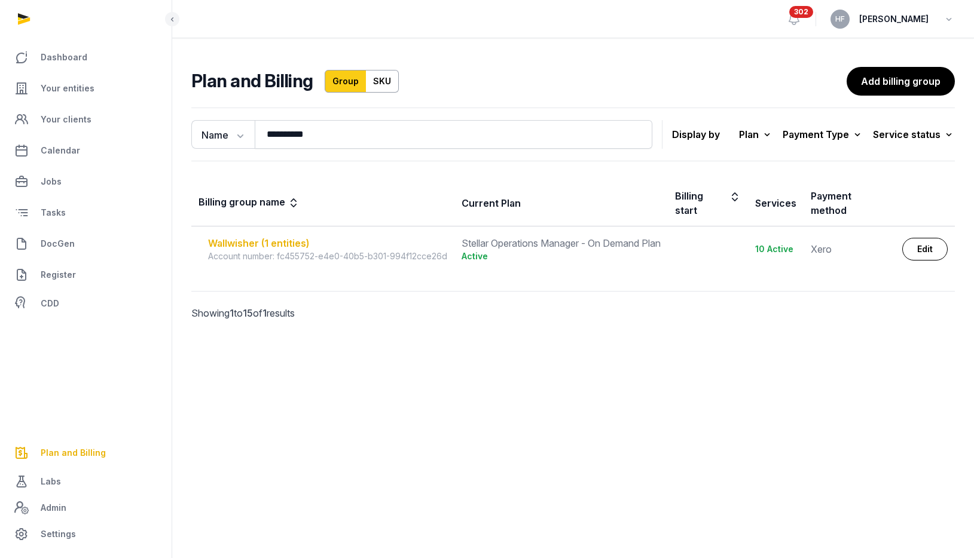
click at [305, 238] on div "Wallwisher (1 entities)" at bounding box center [327, 243] width 239 height 14
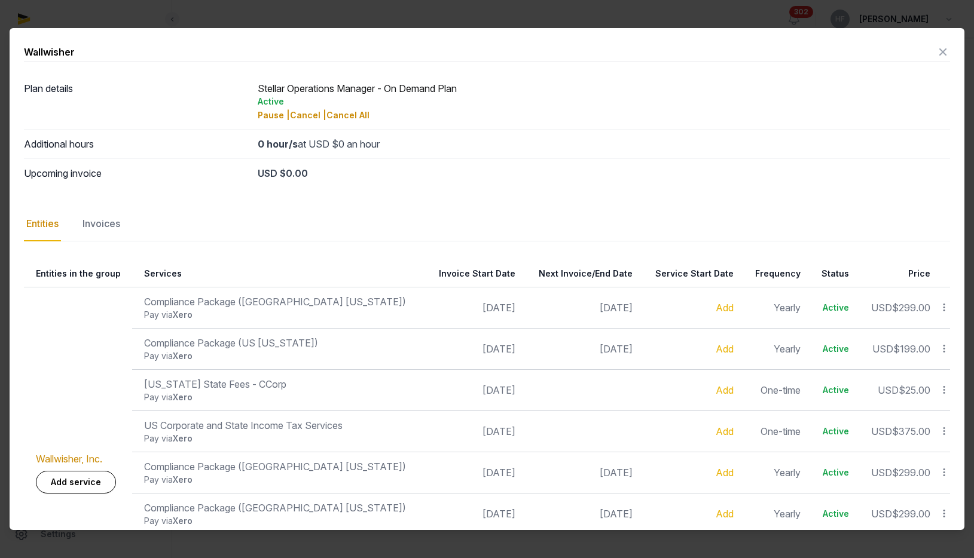
click at [945, 48] on icon at bounding box center [942, 51] width 14 height 19
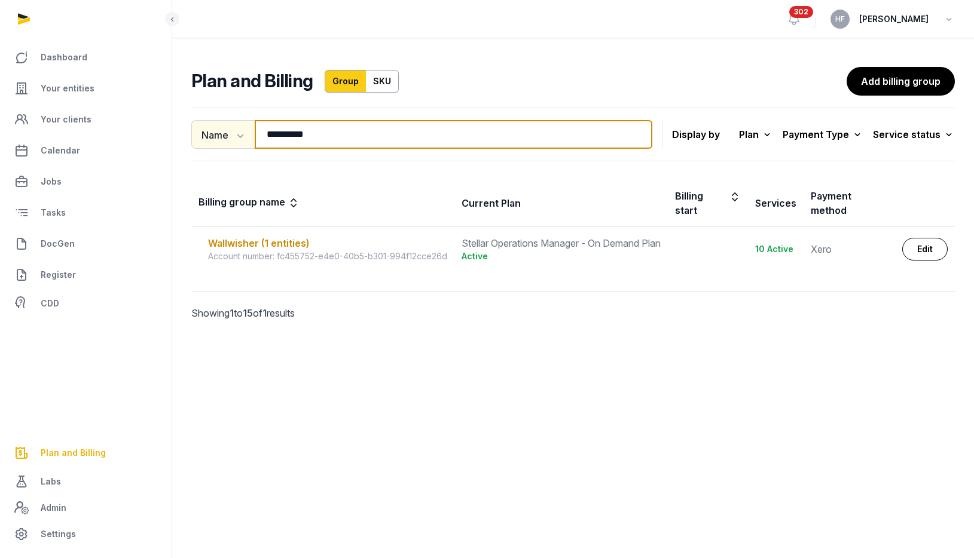
drag, startPoint x: 333, startPoint y: 136, endPoint x: 208, endPoint y: 128, distance: 125.1
click at [218, 128] on div "**********" at bounding box center [421, 134] width 461 height 29
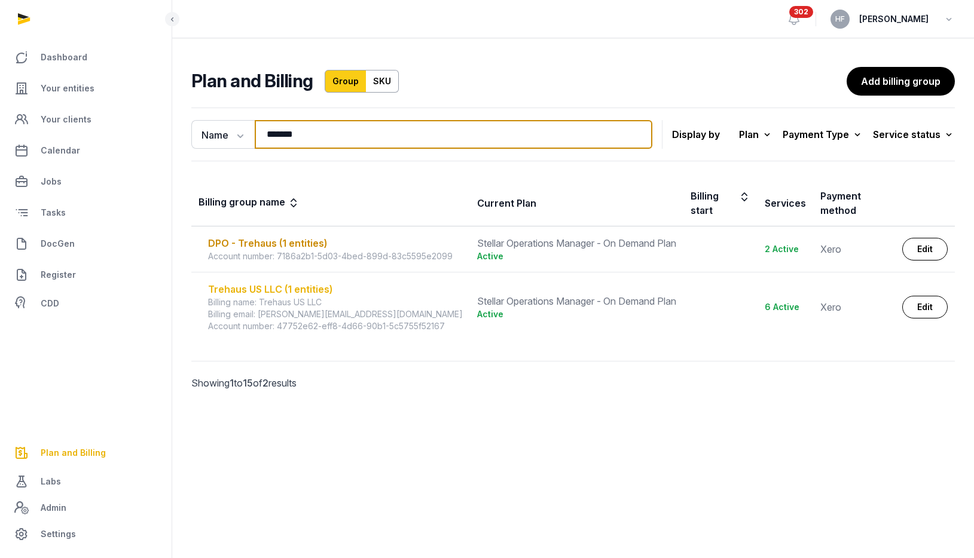
type input "*******"
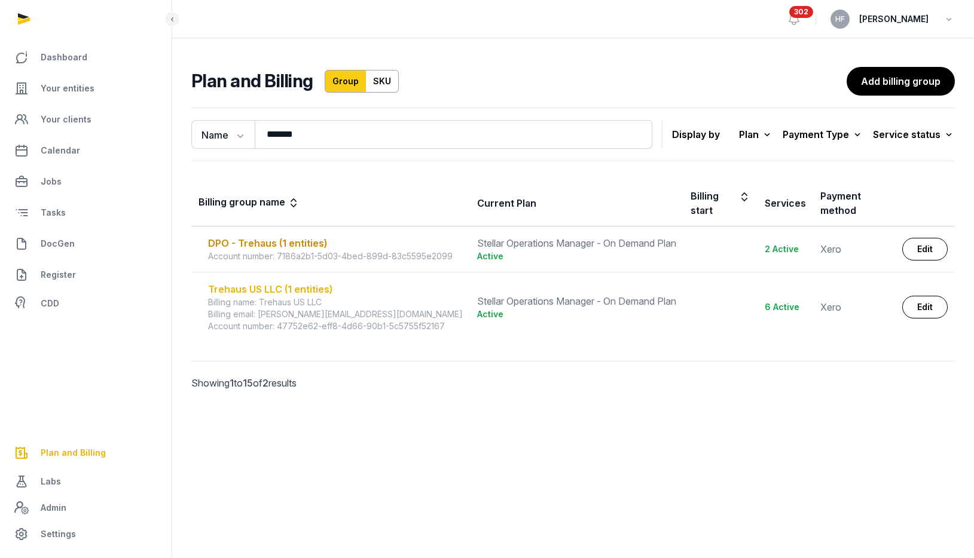
click at [308, 291] on div "Trehaus US LLC (1 entities)" at bounding box center [335, 289] width 255 height 14
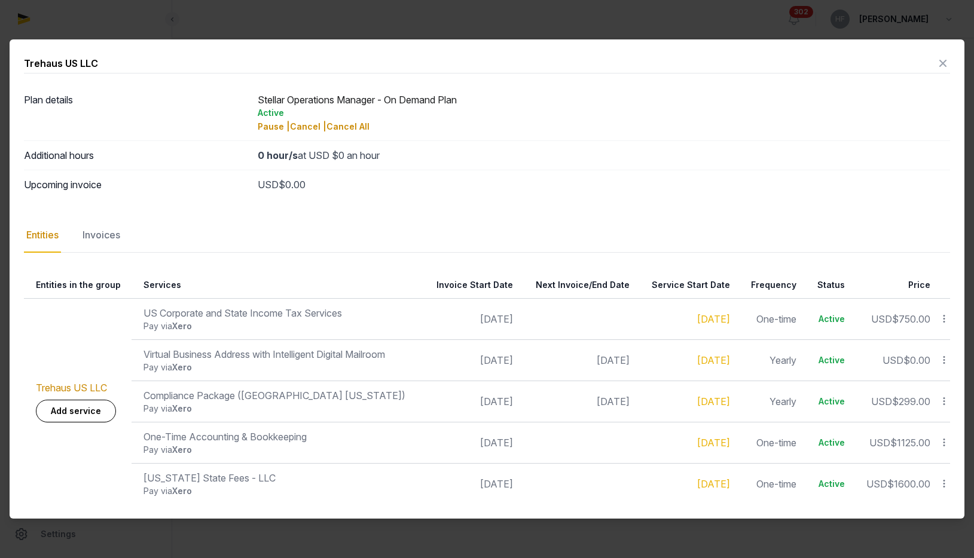
click at [944, 59] on icon at bounding box center [942, 63] width 14 height 19
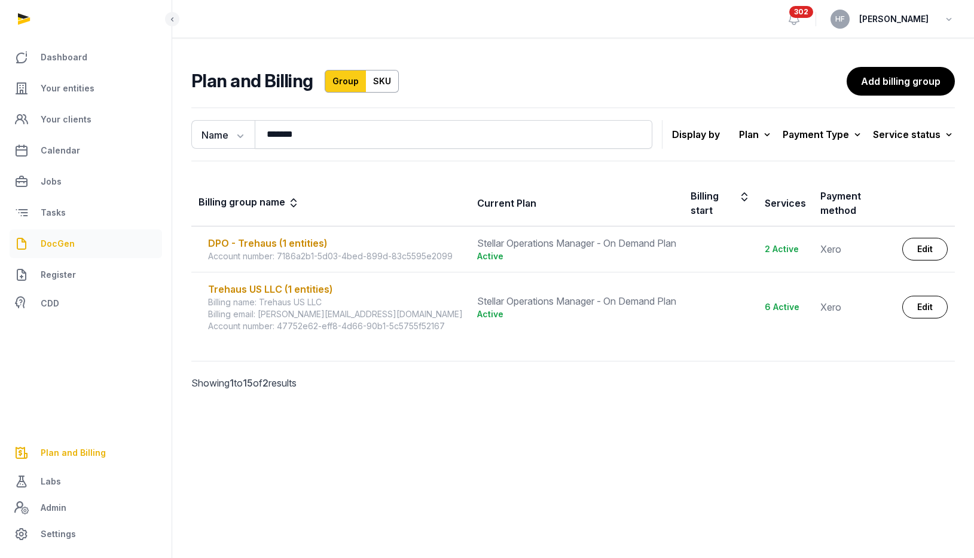
click at [65, 238] on span "DocGen" at bounding box center [58, 244] width 34 height 14
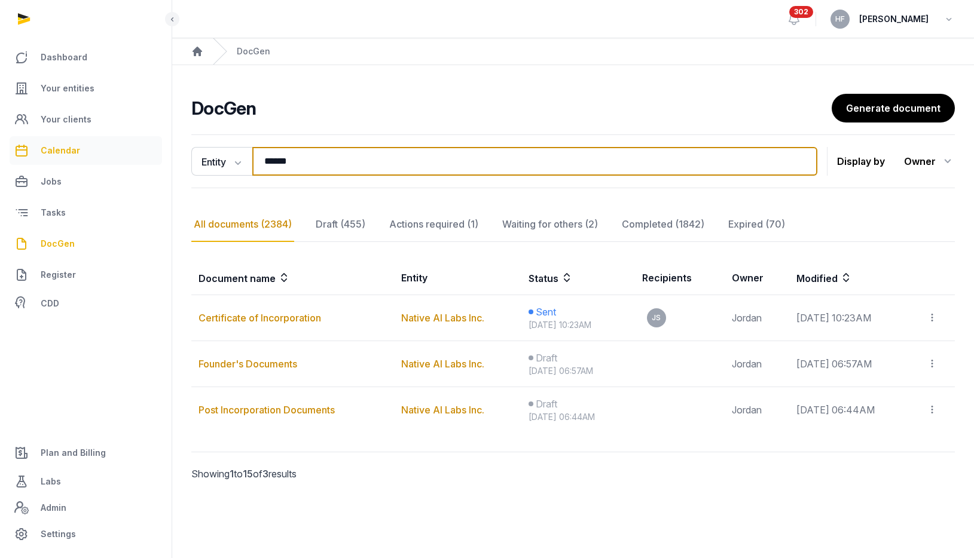
drag, startPoint x: 321, startPoint y: 164, endPoint x: 149, endPoint y: 164, distance: 172.1
click at [163, 164] on div "**********" at bounding box center [487, 279] width 974 height 558
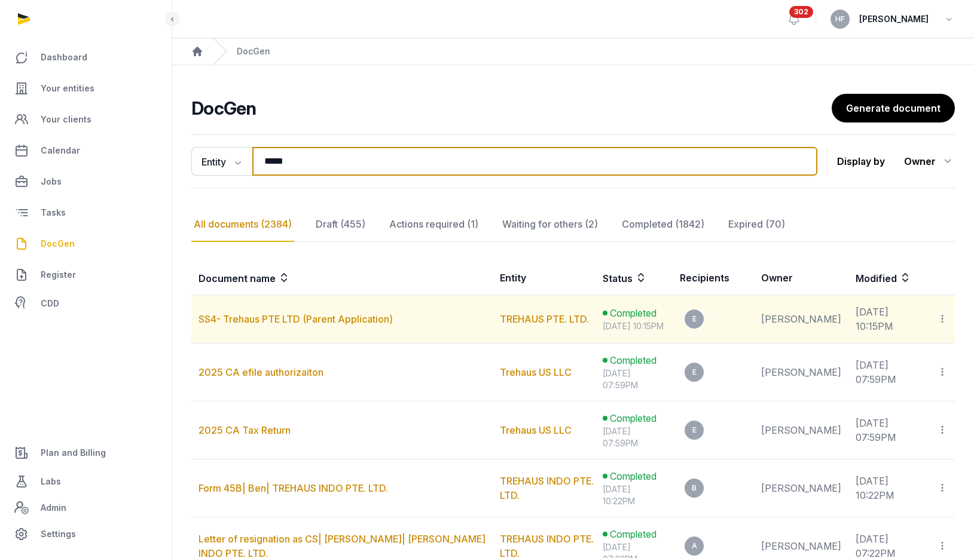
type input "*****"
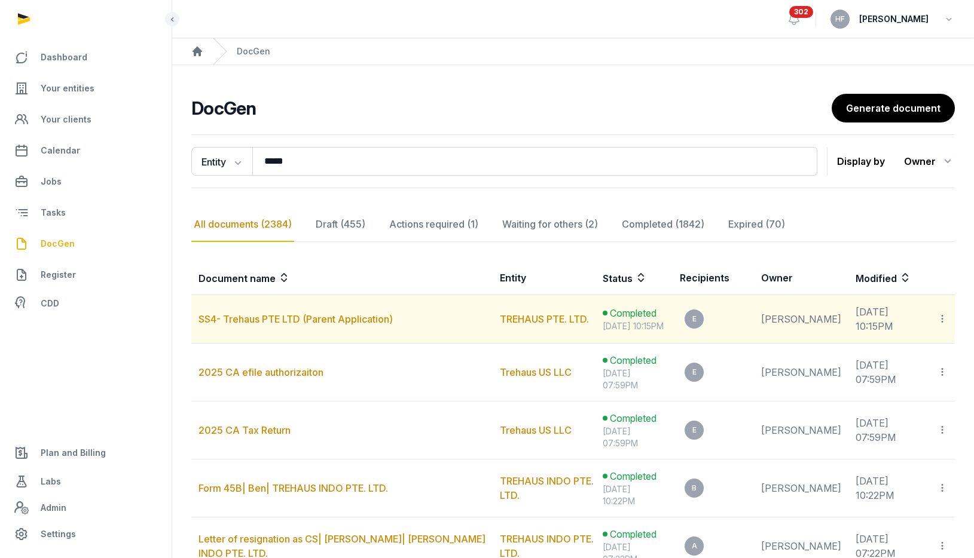
click at [942, 324] on icon at bounding box center [941, 319] width 11 height 13
